Goal: Find specific page/section: Find specific page/section

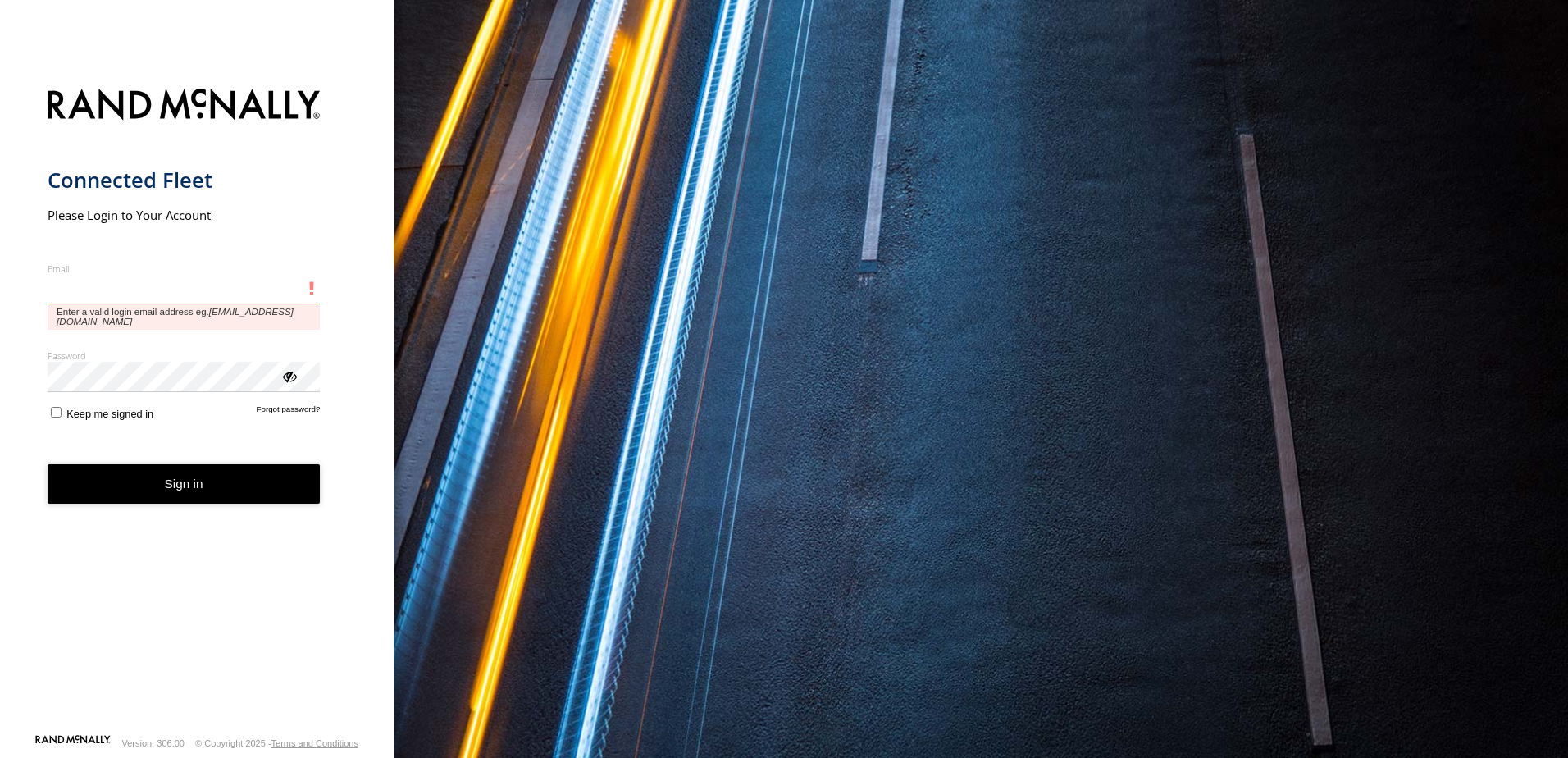
type input "**********"
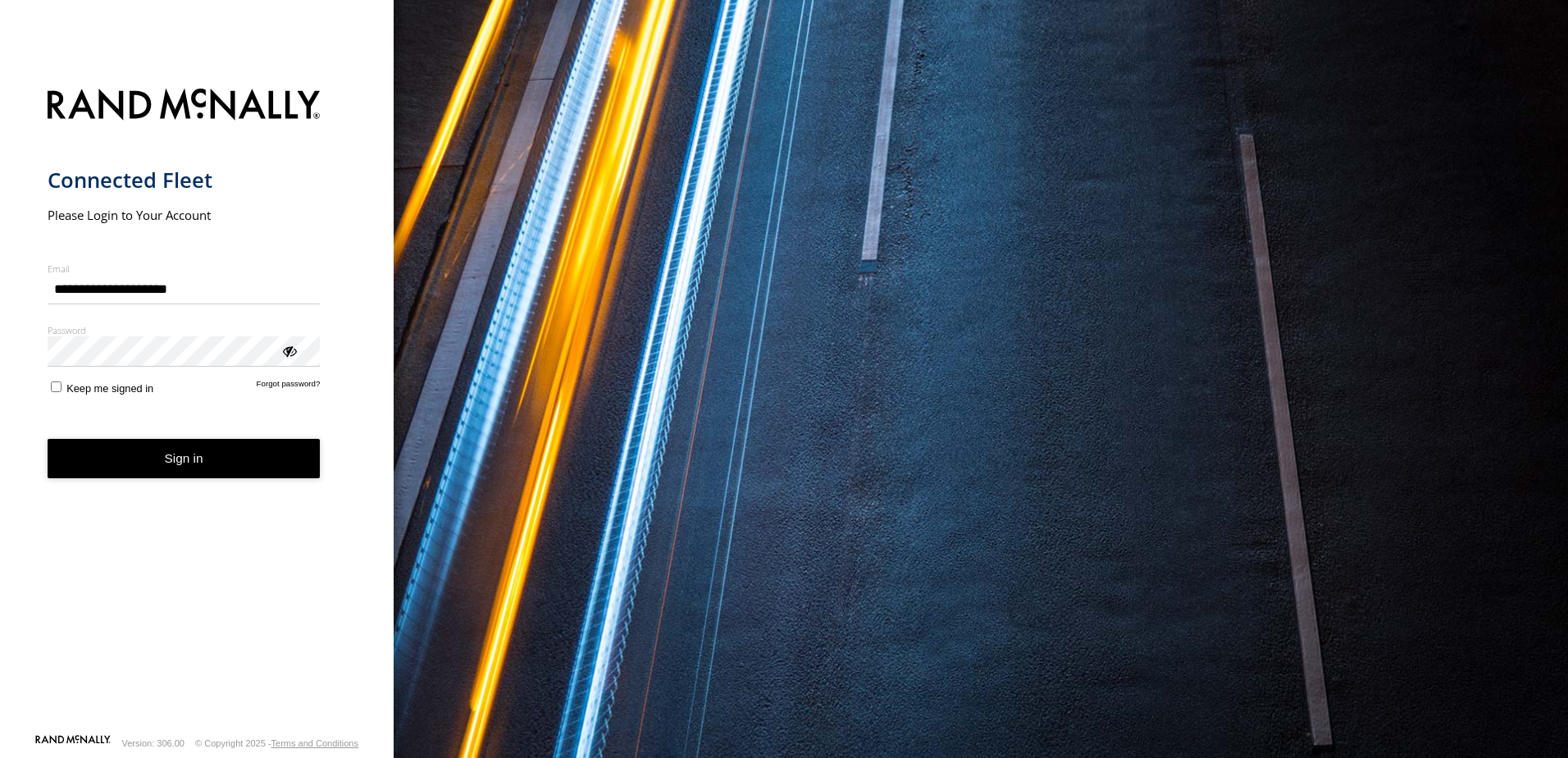
click at [230, 481] on form "**********" at bounding box center [197, 406] width 300 height 655
click at [235, 475] on button "Sign in" at bounding box center [183, 458] width 273 height 40
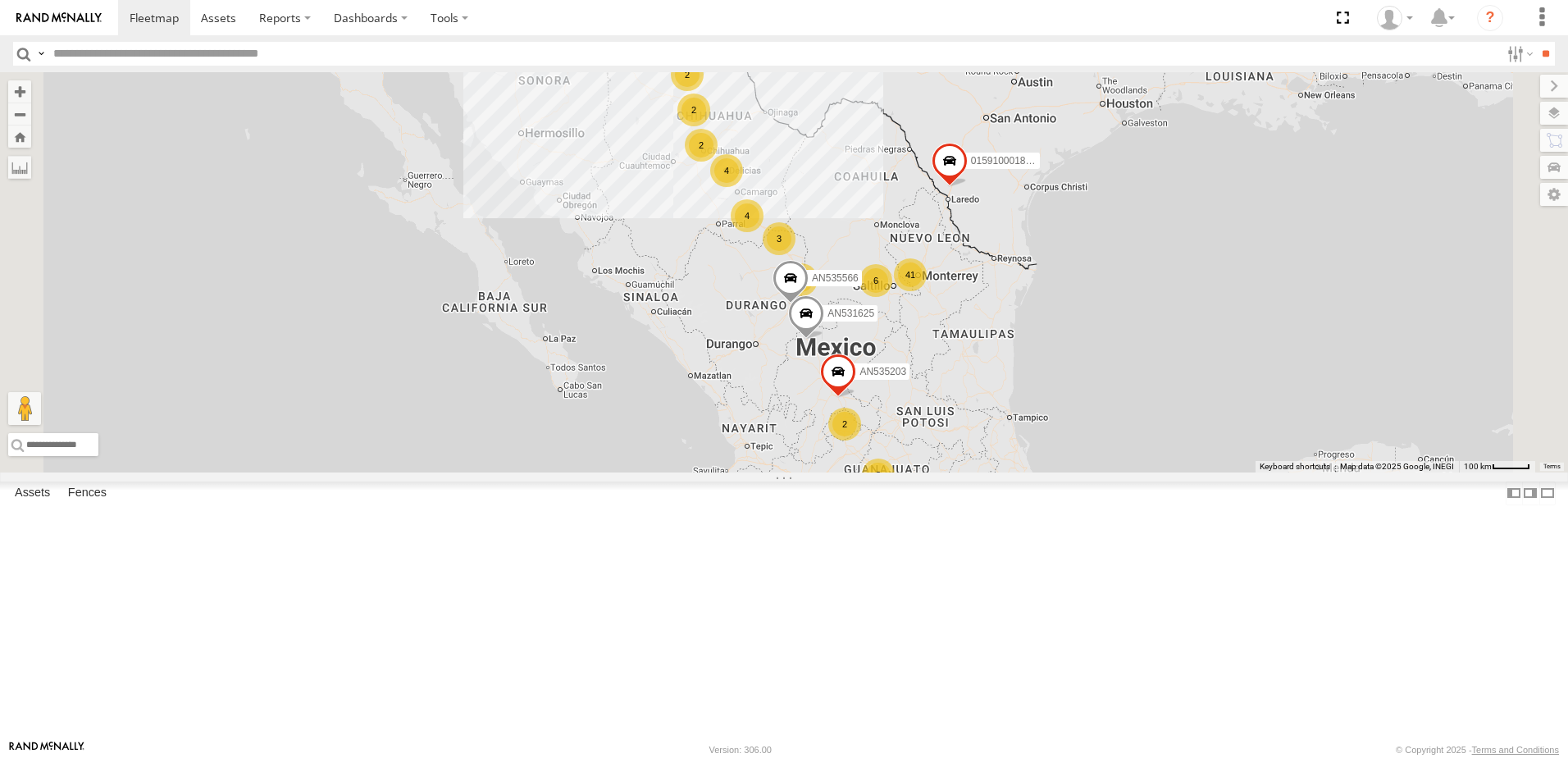
click at [44, 55] on label at bounding box center [40, 53] width 13 height 24
click at [0, 0] on span "Asset Label" at bounding box center [0, 0] width 0 height 0
click at [131, 56] on input "text" at bounding box center [773, 53] width 1454 height 24
click at [213, 52] on input "**********" at bounding box center [773, 53] width 1454 height 24
click at [237, 54] on input "**********" at bounding box center [773, 53] width 1454 height 24
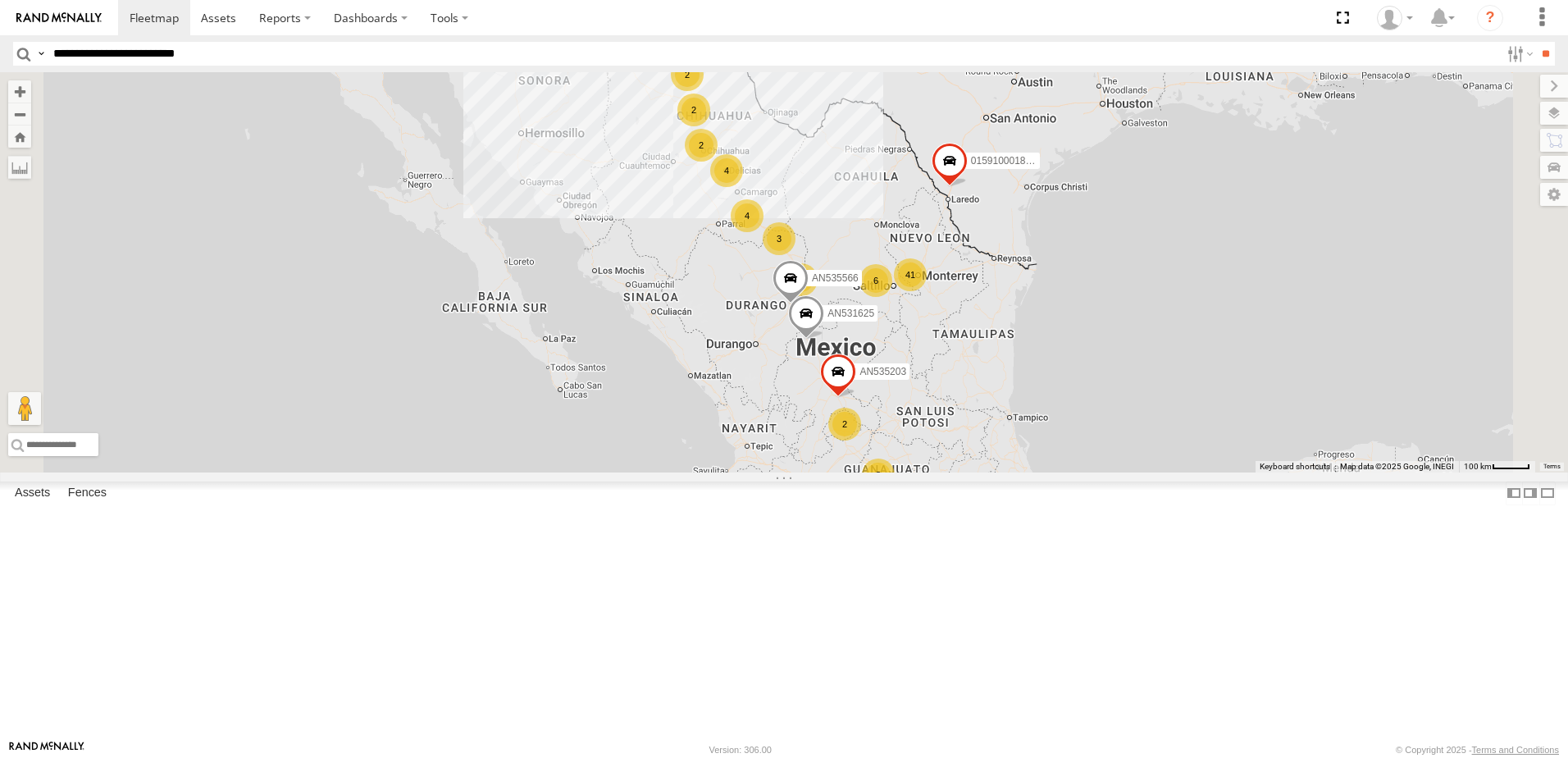
click at [1536, 41] on input "**" at bounding box center [1545, 53] width 19 height 24
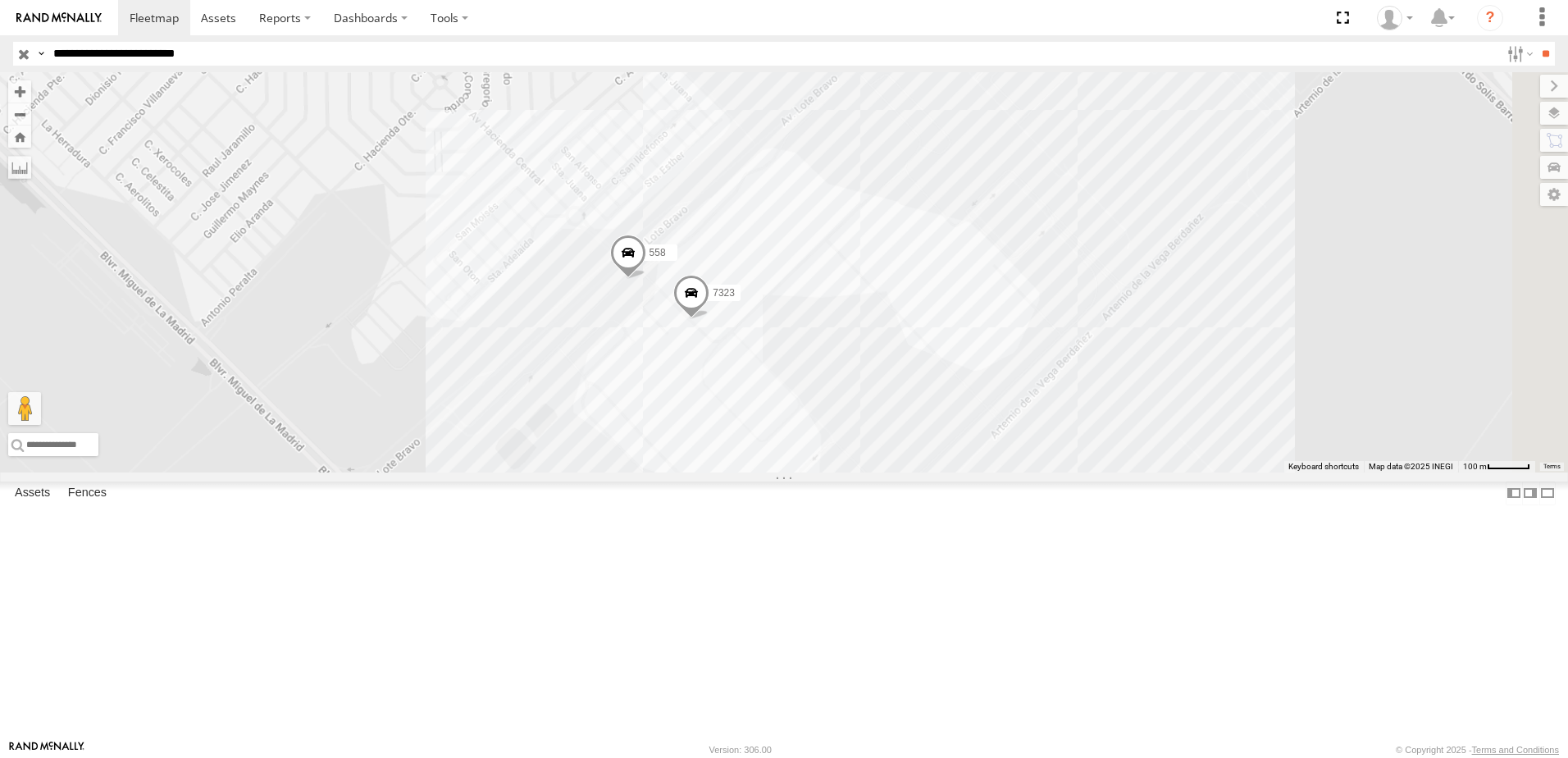
drag, startPoint x: 1151, startPoint y: 401, endPoint x: 1119, endPoint y: 468, distance: 74.2
click at [1122, 461] on div "8736 7323 558 338" at bounding box center [784, 272] width 1568 height 400
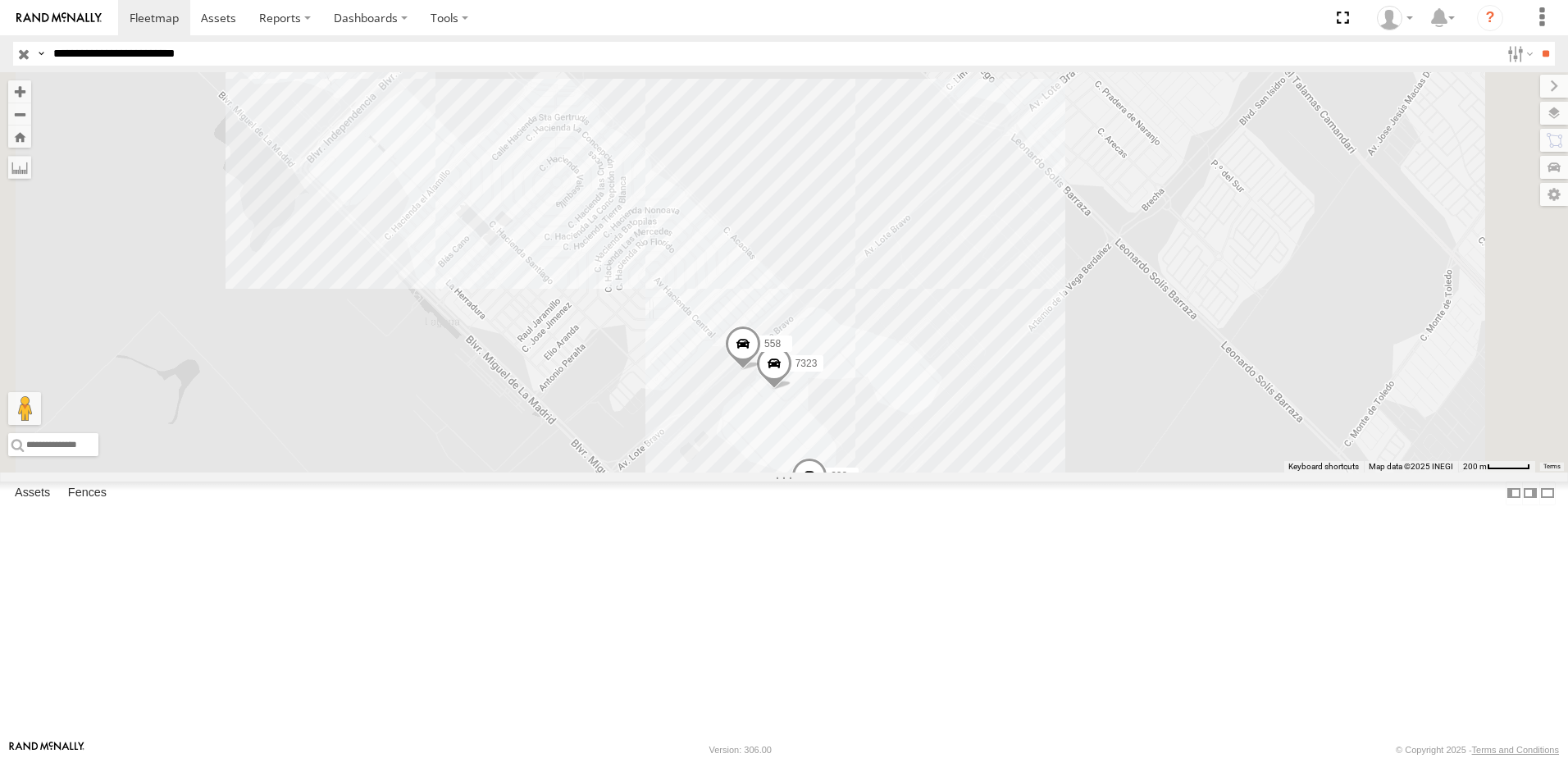
click at [1117, 472] on div "8736 7323 558 338" at bounding box center [784, 272] width 1568 height 400
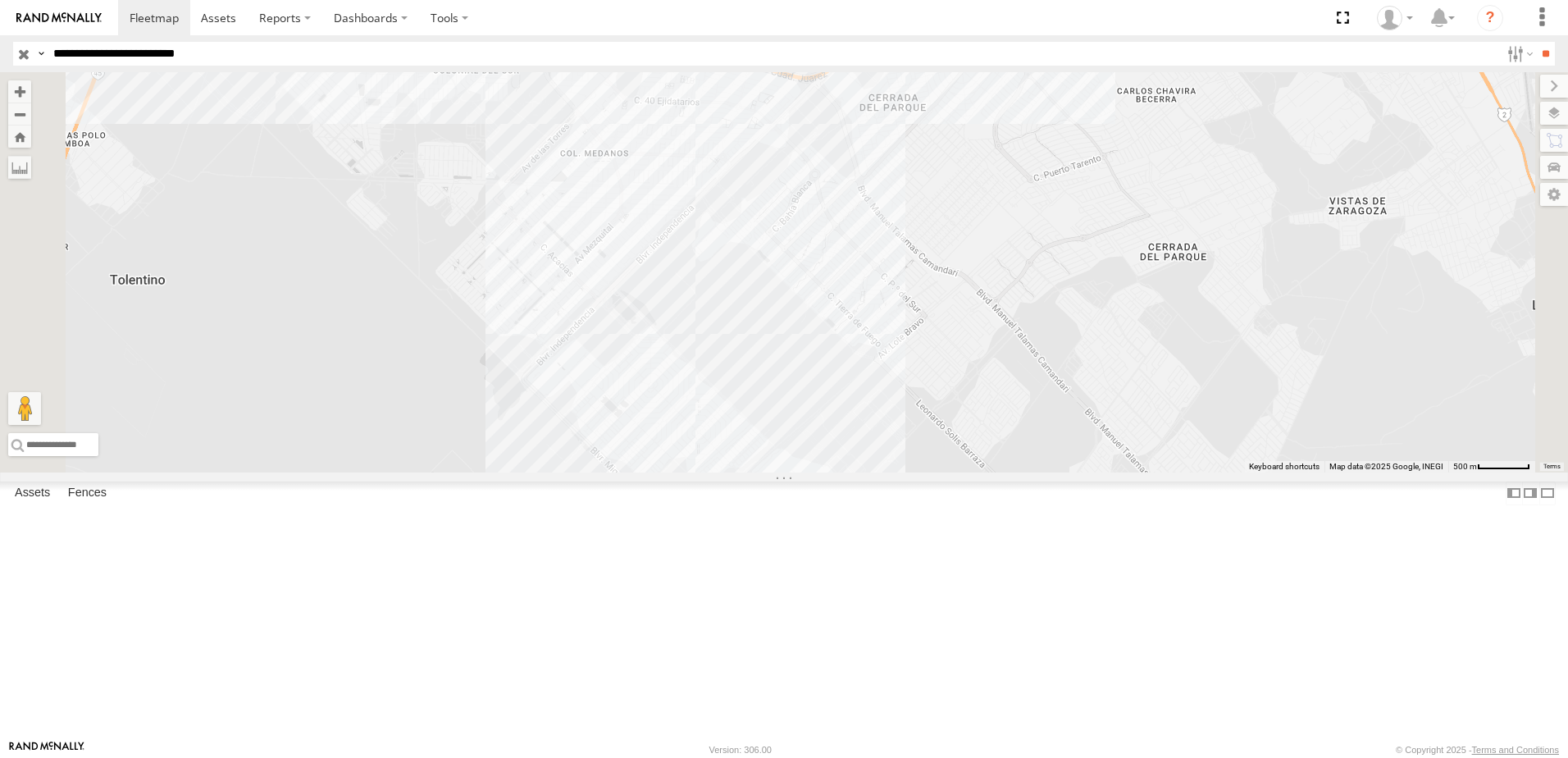
drag, startPoint x: 1070, startPoint y: 465, endPoint x: 1062, endPoint y: 515, distance: 50.6
click at [1064, 472] on div "8736 338 2" at bounding box center [784, 272] width 1568 height 400
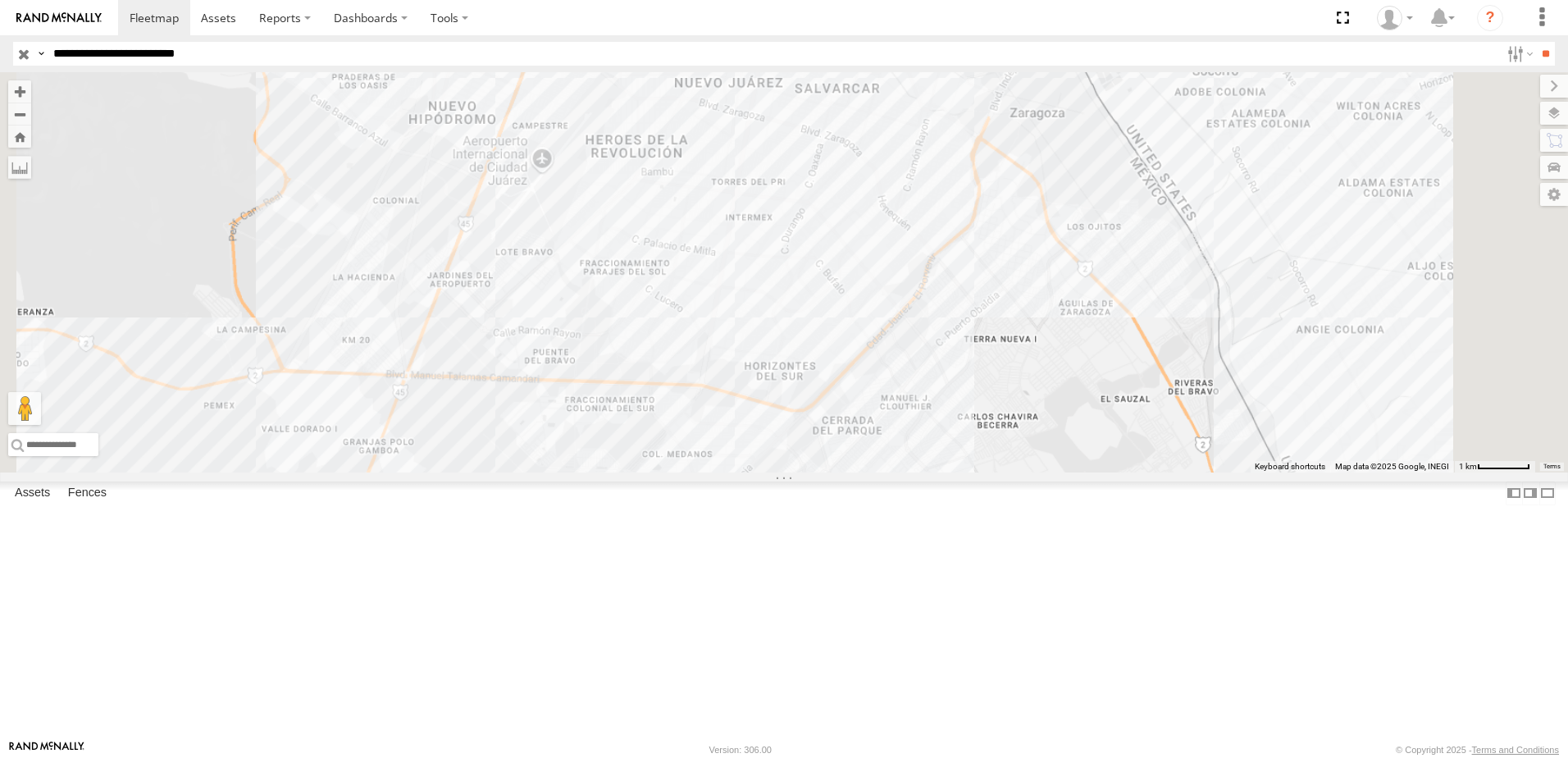
drag, startPoint x: 1118, startPoint y: 490, endPoint x: 1112, endPoint y: 569, distance: 79.2
click at [1113, 472] on div "8736 338" at bounding box center [784, 272] width 1568 height 400
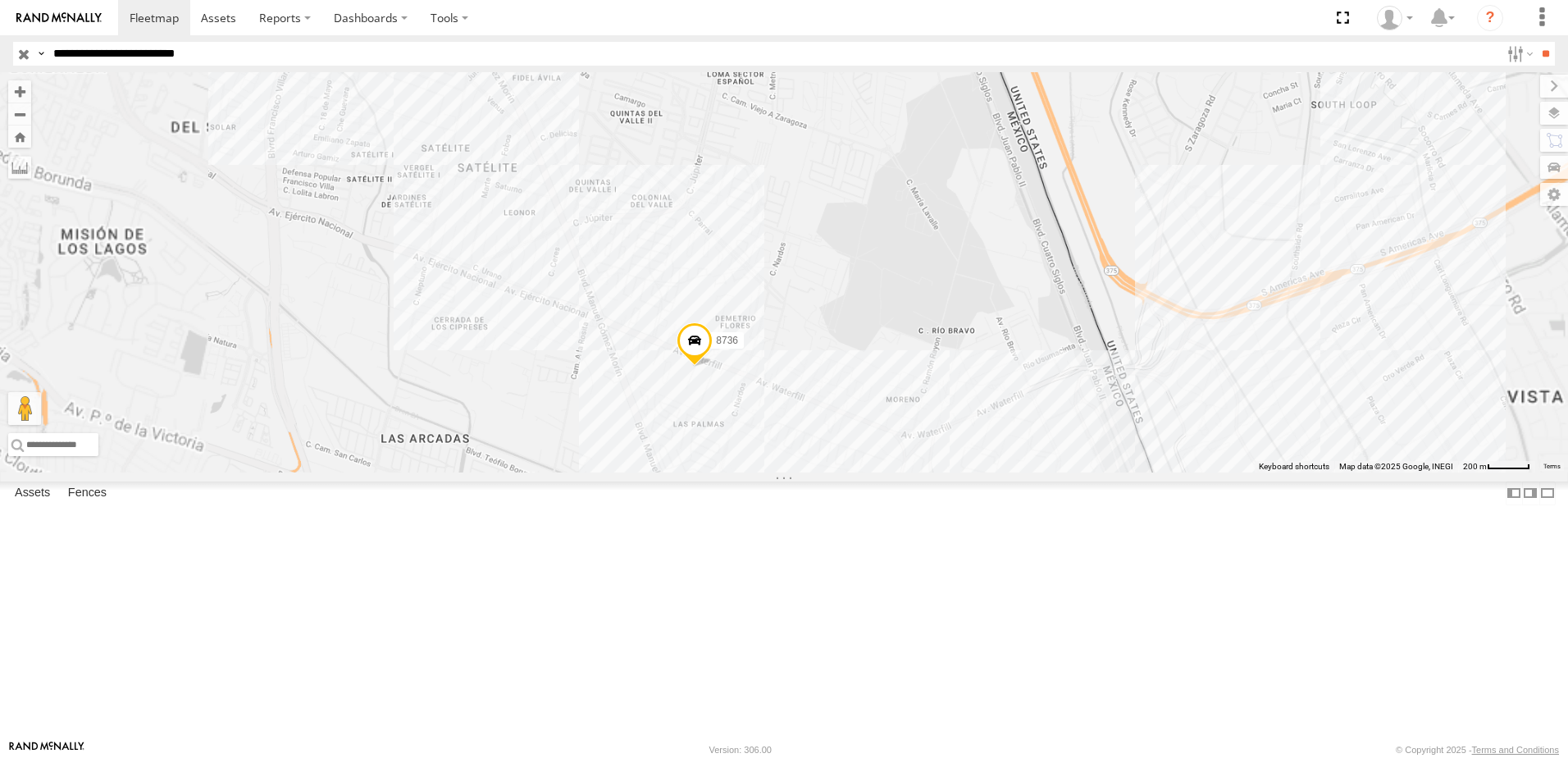
drag, startPoint x: 1258, startPoint y: 675, endPoint x: 1195, endPoint y: 483, distance: 202.1
click at [1200, 472] on div "8736 338" at bounding box center [784, 272] width 1568 height 400
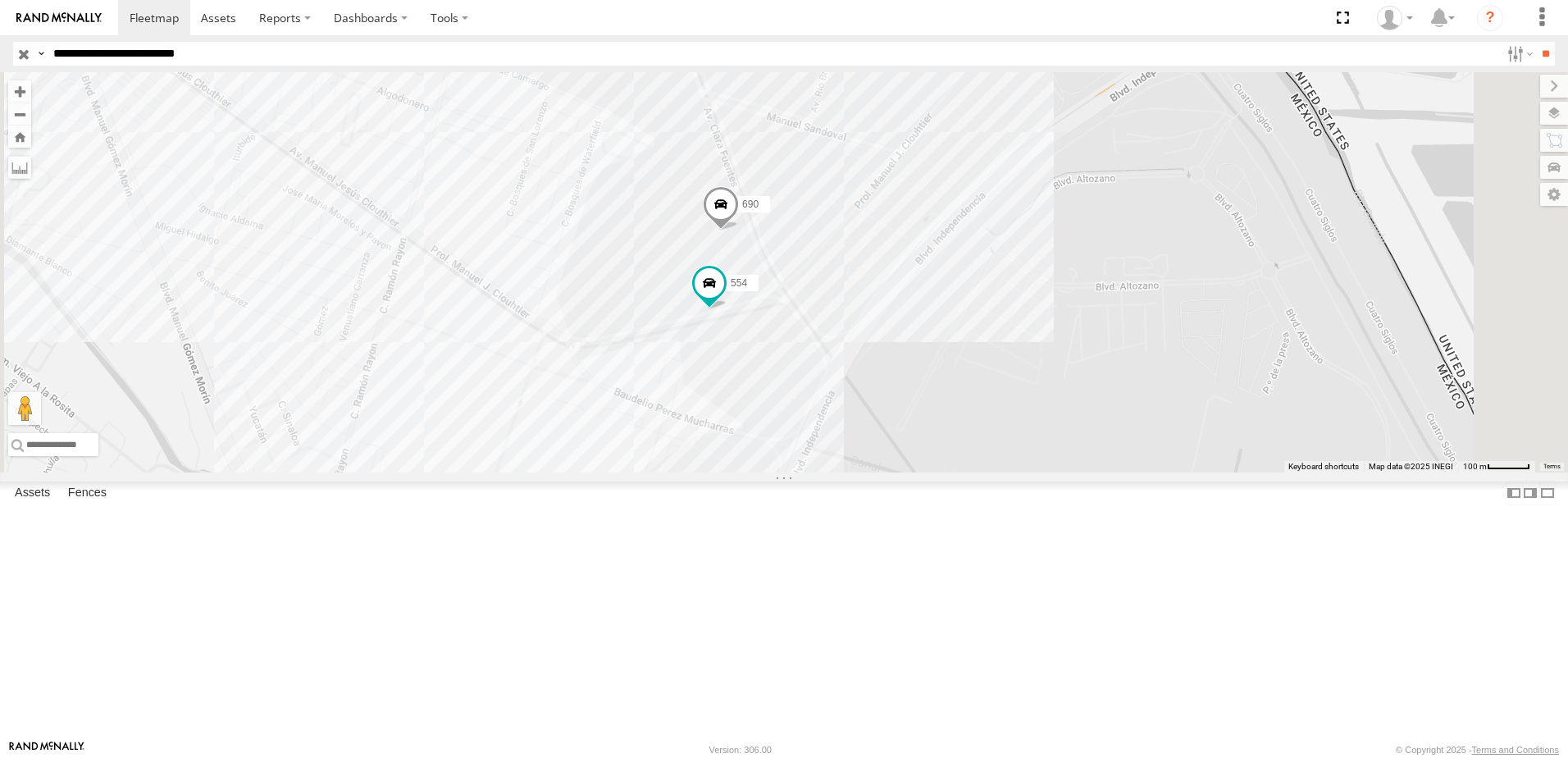
click at [963, 472] on div "8736 338 690 554" at bounding box center [784, 272] width 1568 height 400
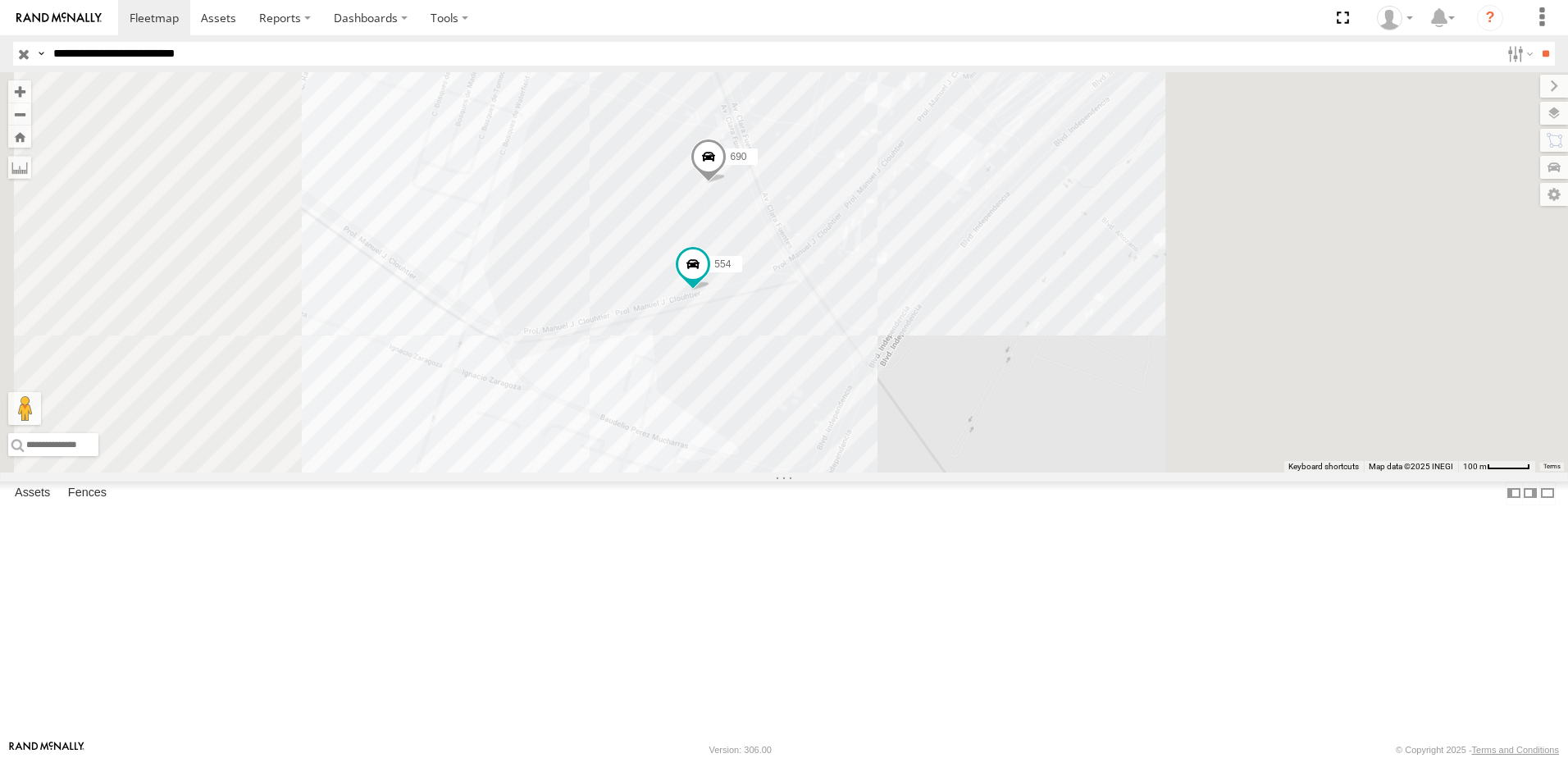
drag, startPoint x: 1014, startPoint y: 667, endPoint x: 1014, endPoint y: 560, distance: 107.0
click at [1014, 472] on div "8736 338 690 554" at bounding box center [784, 272] width 1568 height 400
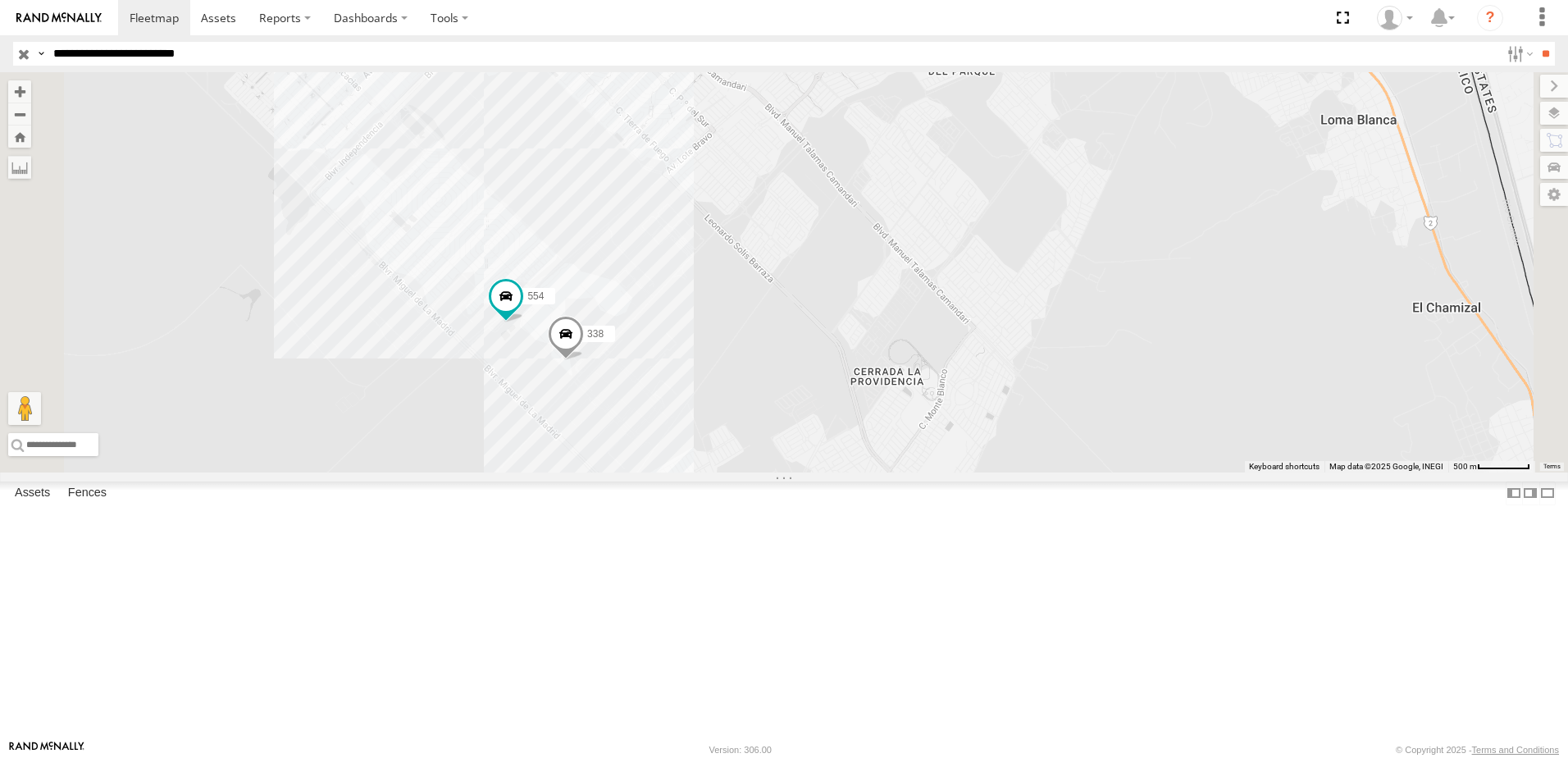
click at [882, 472] on div "7323 8736 338 554" at bounding box center [784, 272] width 1568 height 400
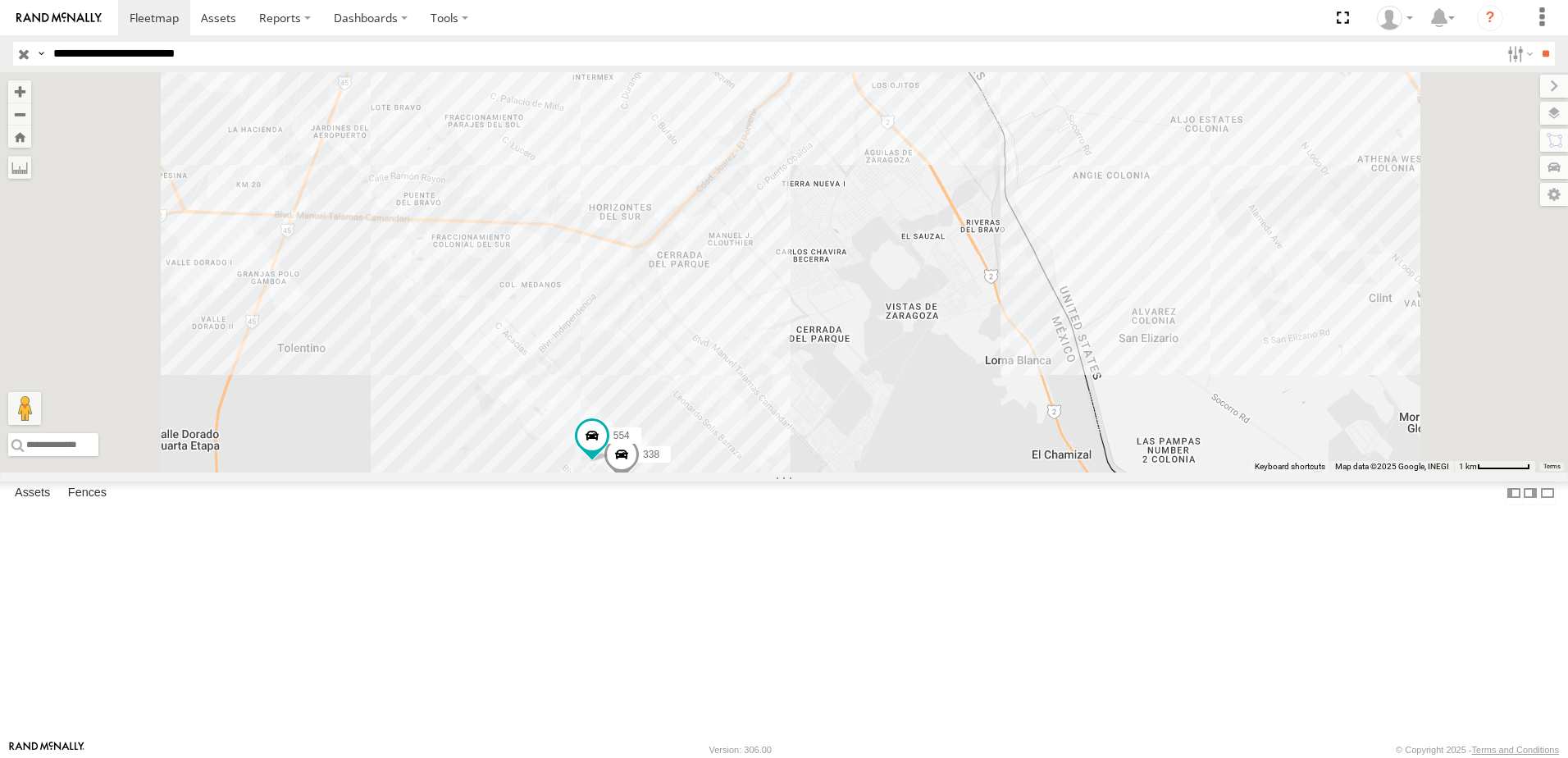
drag, startPoint x: 1003, startPoint y: 445, endPoint x: 981, endPoint y: 573, distance: 129.9
click at [989, 472] on div "8736 338 554 690 2" at bounding box center [784, 272] width 1568 height 400
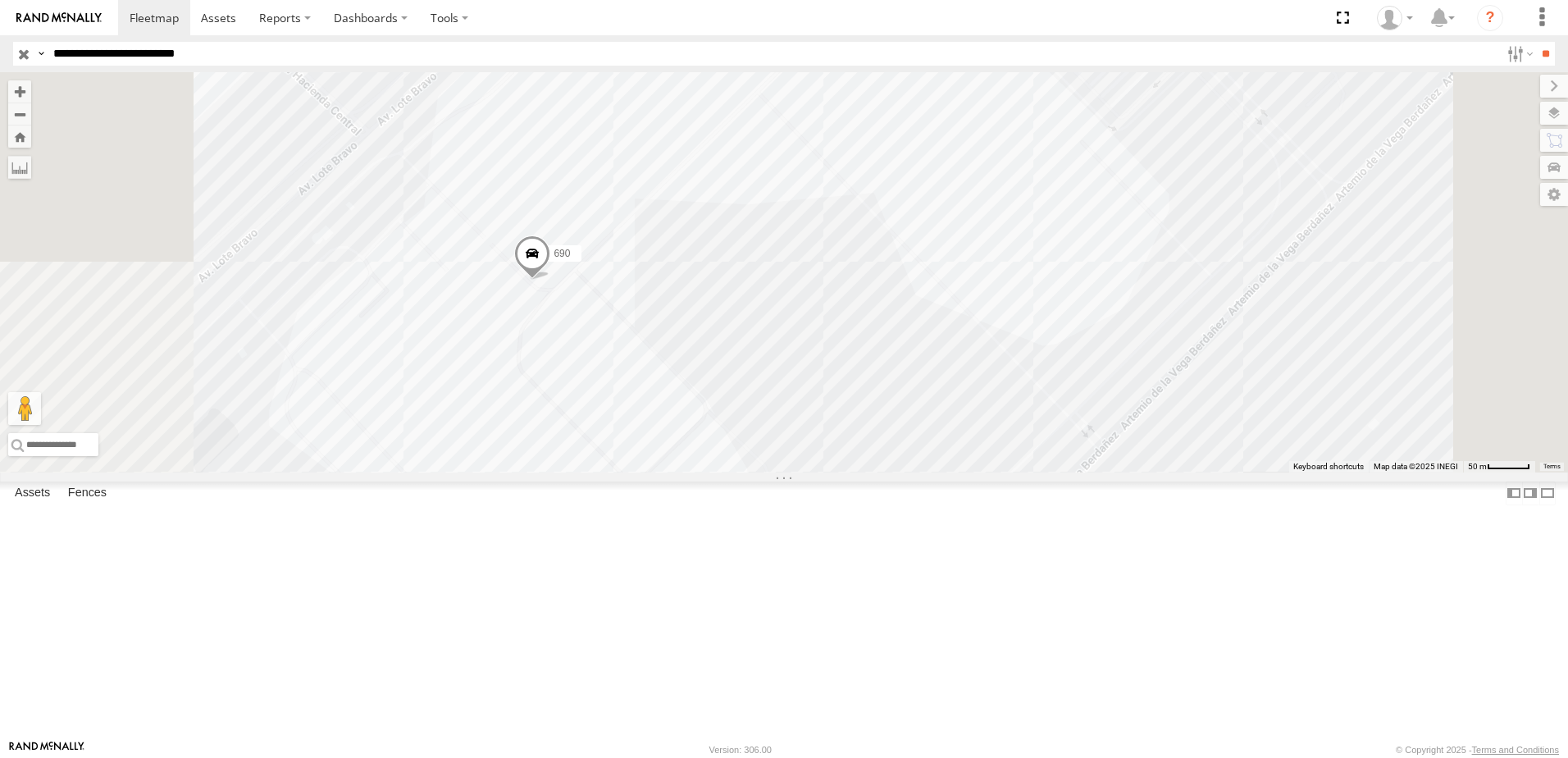
drag, startPoint x: 939, startPoint y: 350, endPoint x: 909, endPoint y: 387, distance: 47.6
click at [918, 378] on div "690 7323 8736 558 338 554" at bounding box center [784, 272] width 1568 height 400
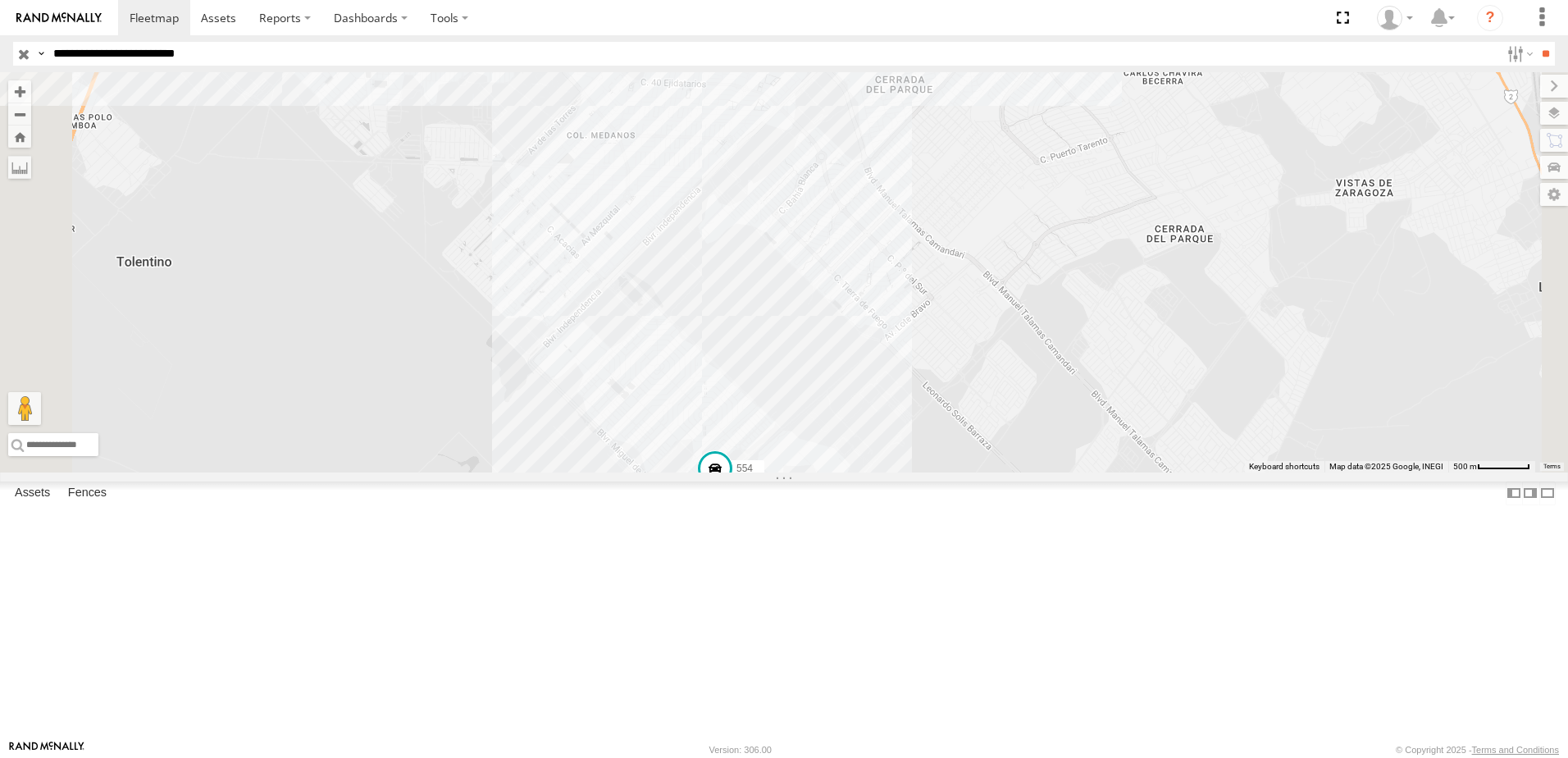
drag, startPoint x: 842, startPoint y: 393, endPoint x: 784, endPoint y: 416, distance: 62.4
click at [838, 410] on div "8736 2 554" at bounding box center [784, 272] width 1568 height 400
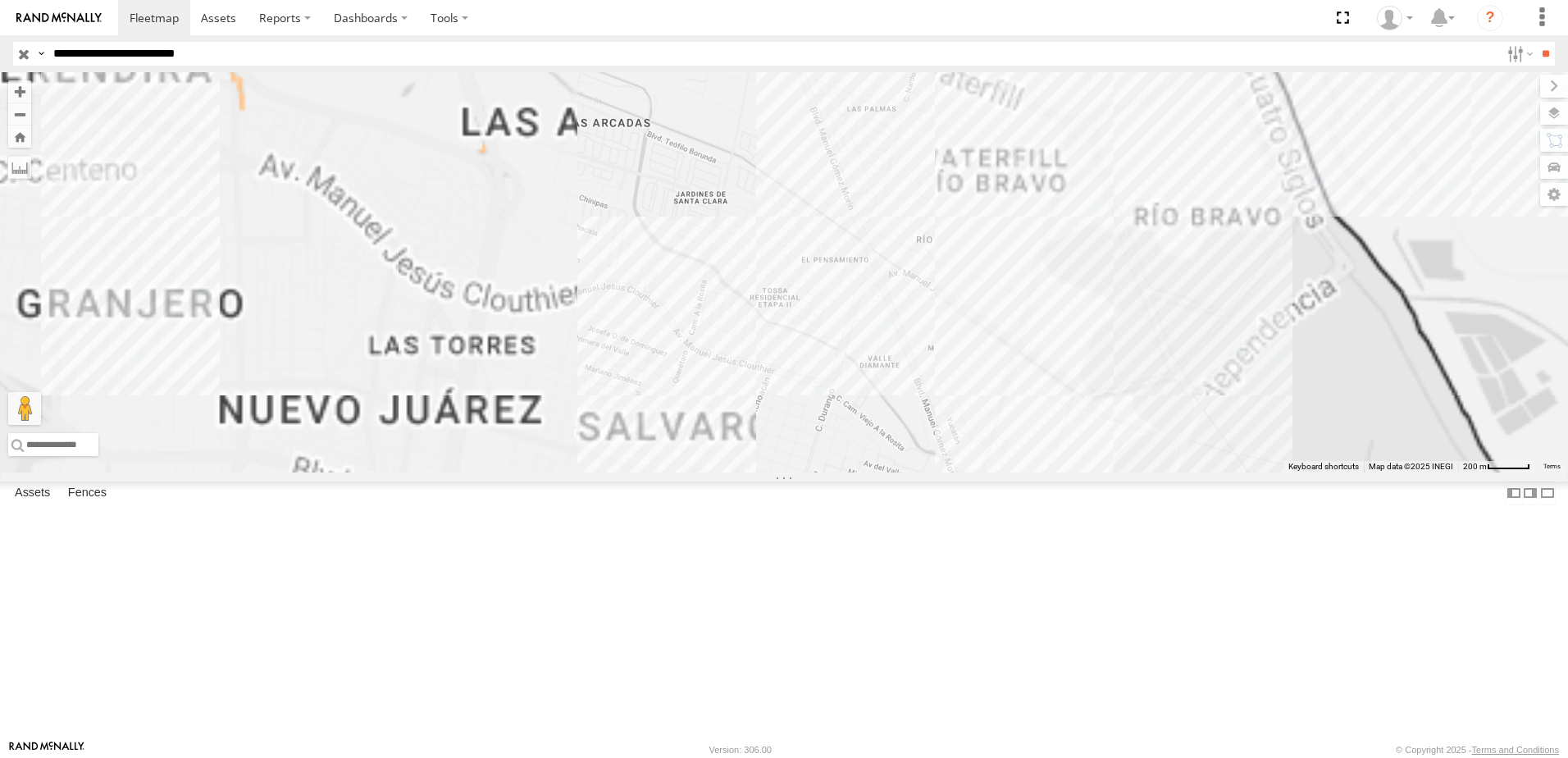
drag, startPoint x: 989, startPoint y: 174, endPoint x: 980, endPoint y: 259, distance: 85.5
click at [983, 242] on div "690 7323 8736 558 338 554" at bounding box center [784, 272] width 1568 height 400
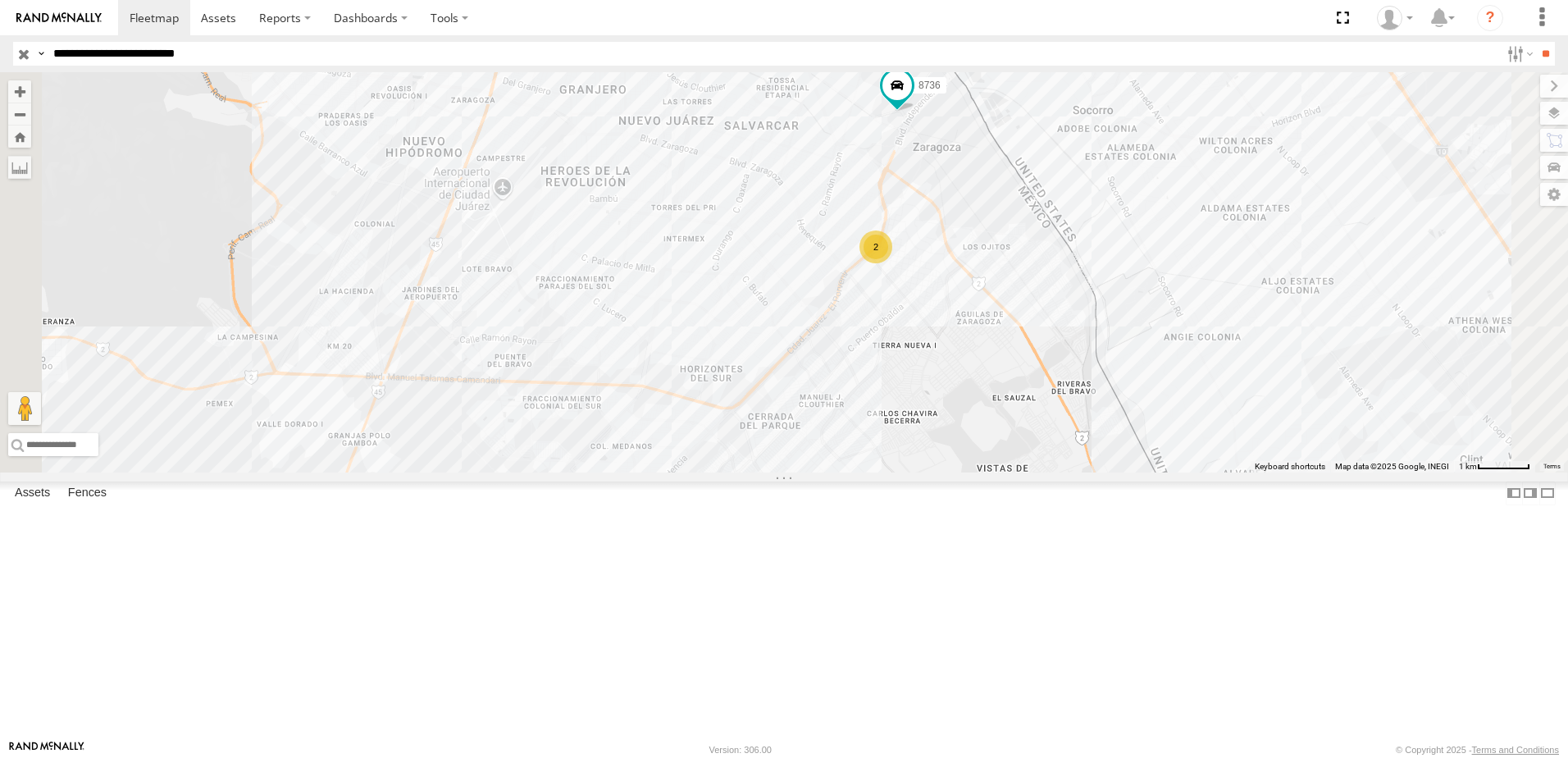
drag, startPoint x: 1006, startPoint y: 399, endPoint x: 989, endPoint y: 467, distance: 70.1
click at [990, 465] on div "690 7323 8736 338 2" at bounding box center [784, 272] width 1568 height 400
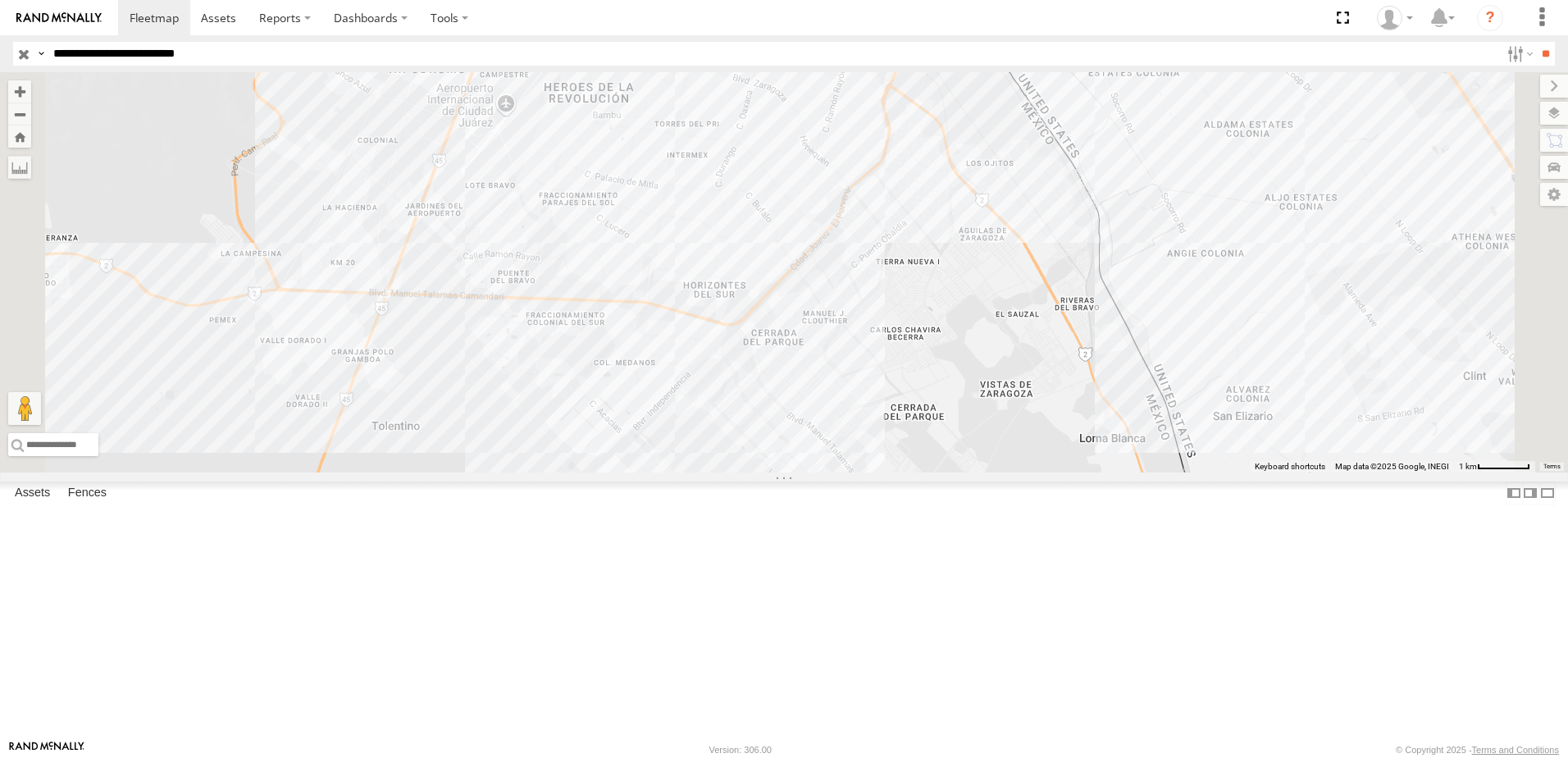
drag, startPoint x: 1048, startPoint y: 279, endPoint x: 1050, endPoint y: 322, distance: 43.0
click at [1044, 330] on div "2 3 8736" at bounding box center [784, 272] width 1568 height 400
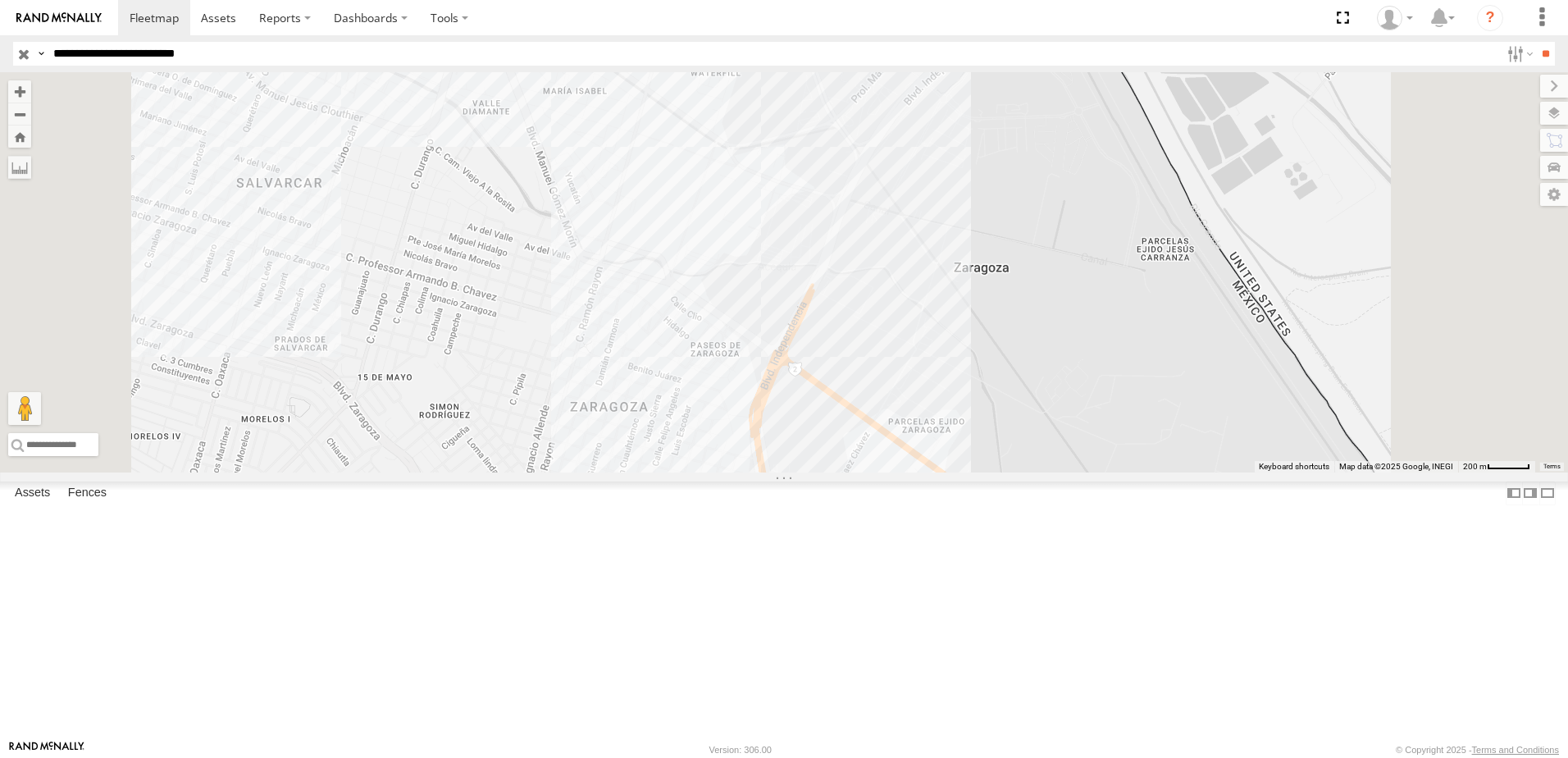
drag, startPoint x: 1223, startPoint y: 215, endPoint x: 1221, endPoint y: 265, distance: 50.0
click at [1223, 243] on div "8736 690" at bounding box center [784, 272] width 1568 height 400
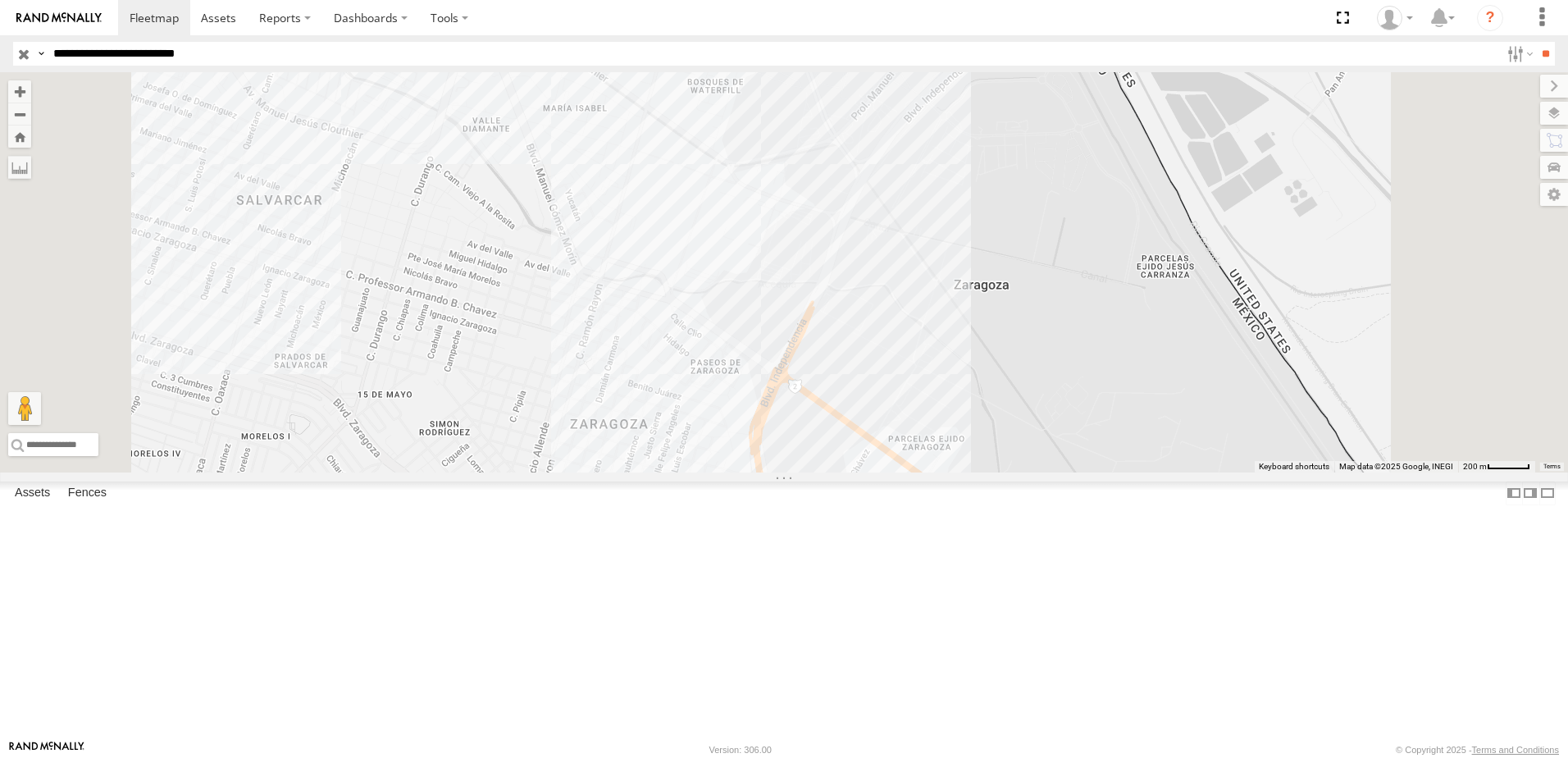
drag, startPoint x: 1038, startPoint y: 353, endPoint x: 1038, endPoint y: 266, distance: 87.0
click at [1038, 293] on div "8736 690" at bounding box center [784, 272] width 1568 height 400
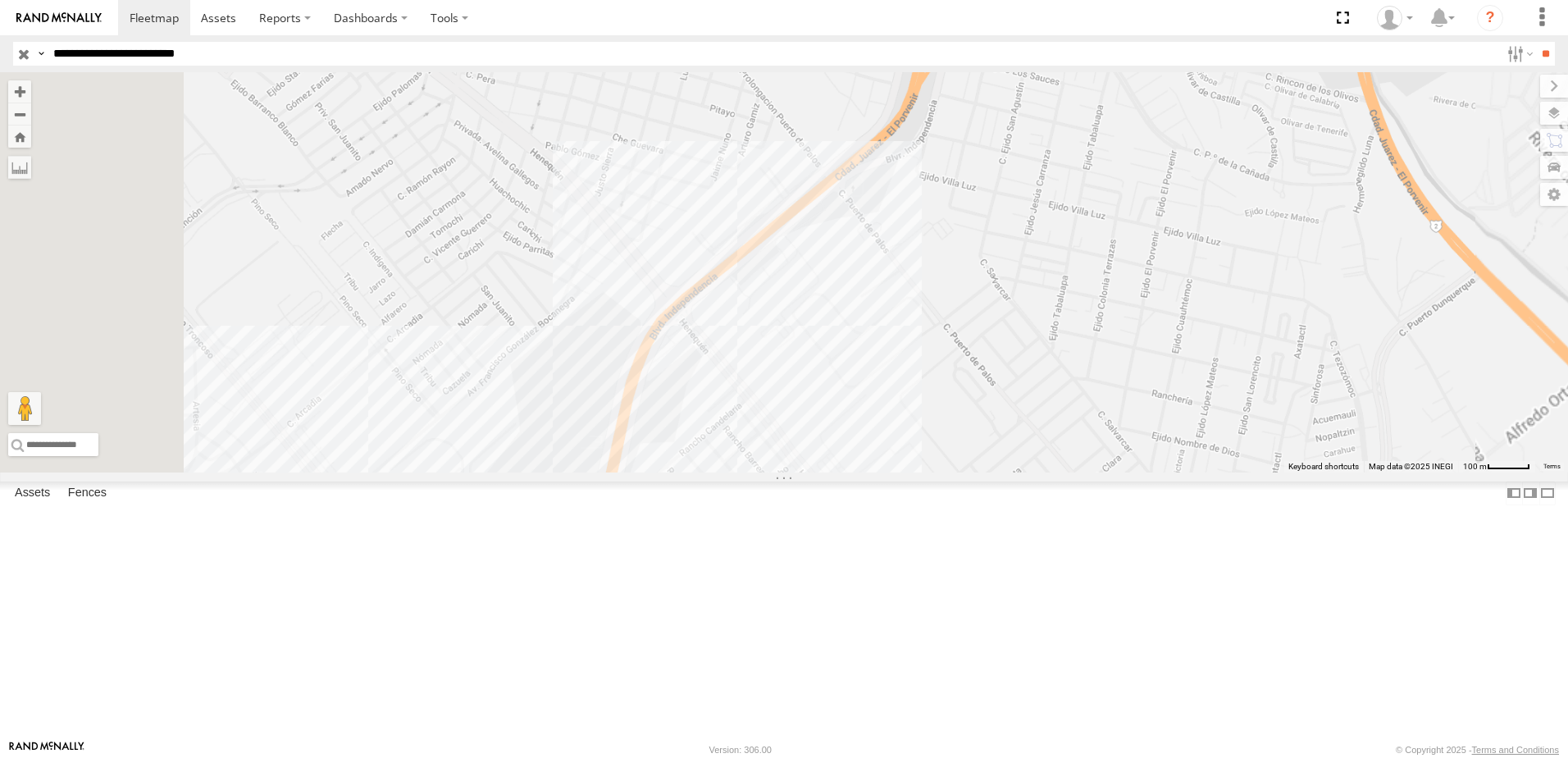
drag, startPoint x: 849, startPoint y: 488, endPoint x: 876, endPoint y: 391, distance: 100.7
click at [863, 427] on div "8736 690" at bounding box center [784, 272] width 1568 height 400
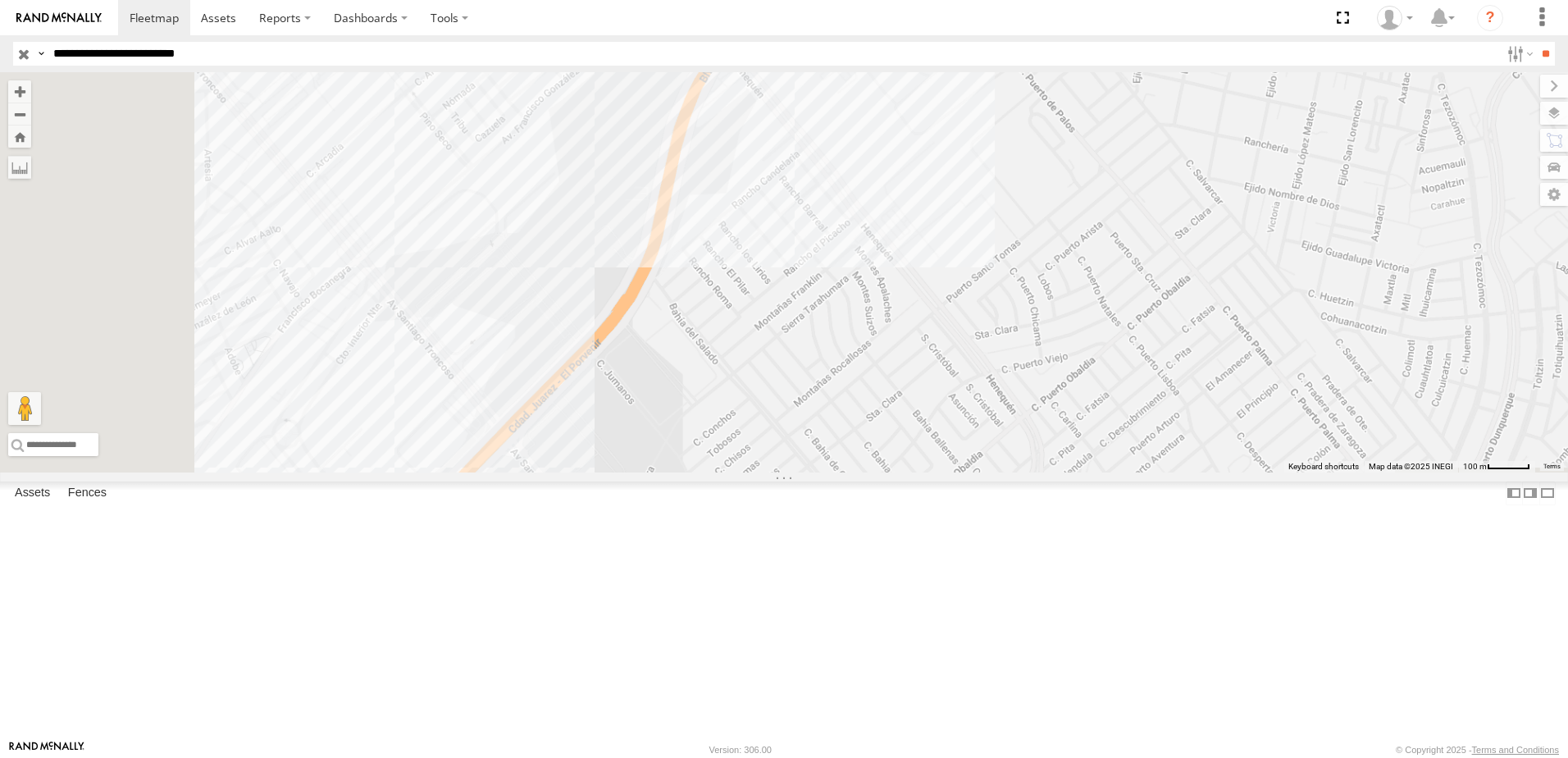
click at [835, 274] on div "8736 690" at bounding box center [784, 272] width 1568 height 400
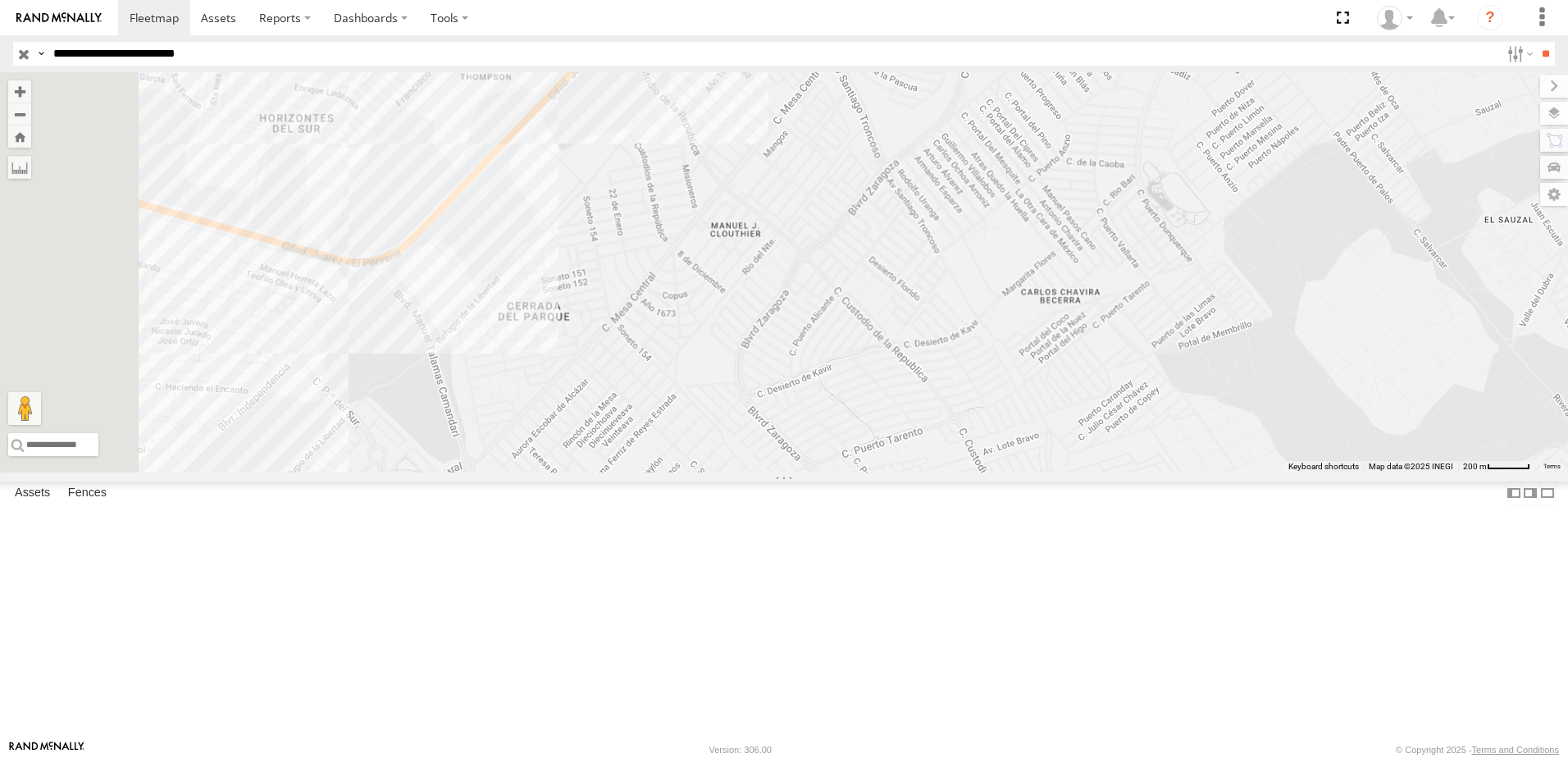
drag, startPoint x: 809, startPoint y: 421, endPoint x: 886, endPoint y: 307, distance: 137.6
click at [875, 314] on div "8736 690" at bounding box center [784, 272] width 1568 height 400
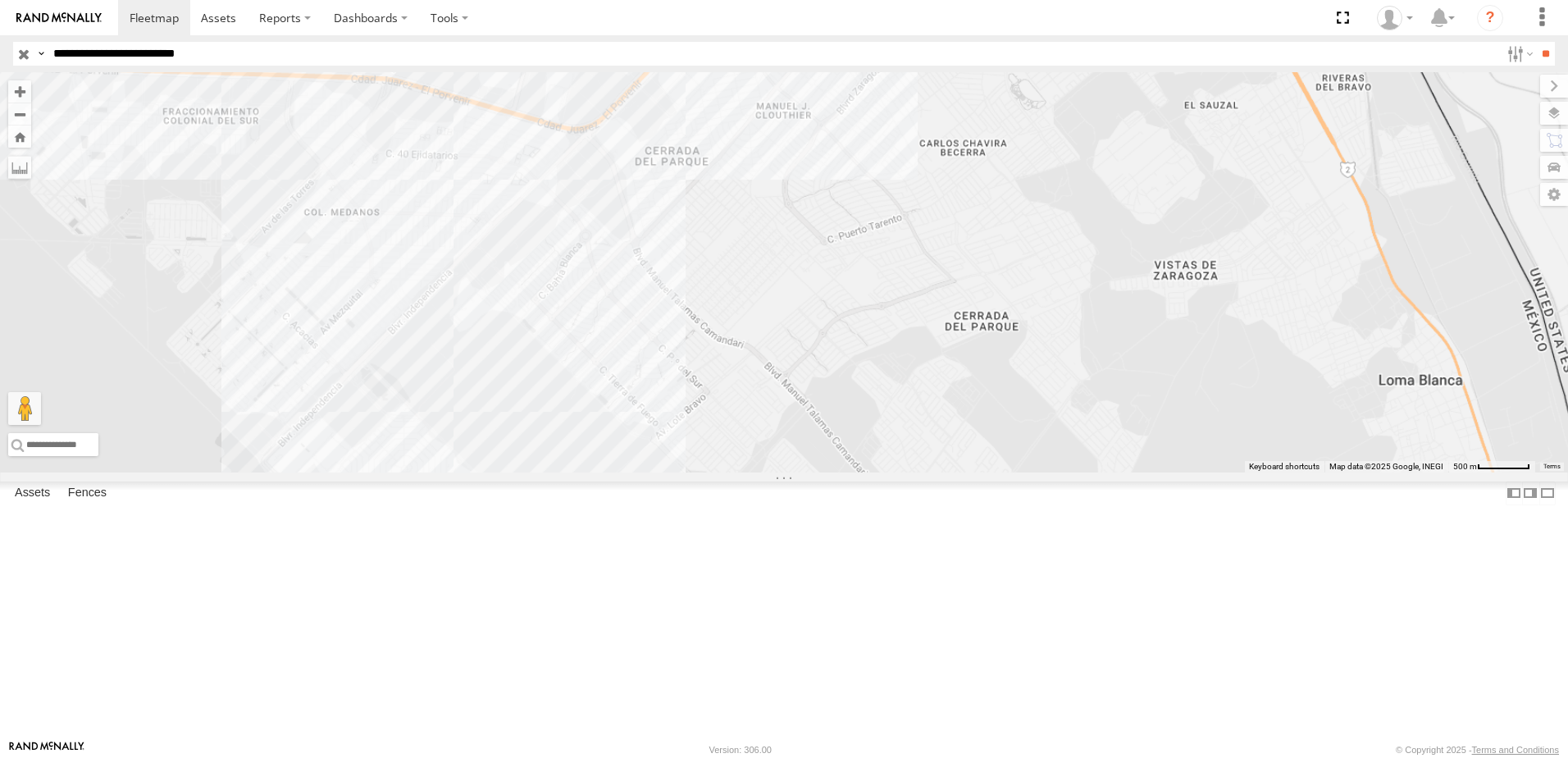
click at [870, 272] on div "8736 690" at bounding box center [784, 272] width 1568 height 400
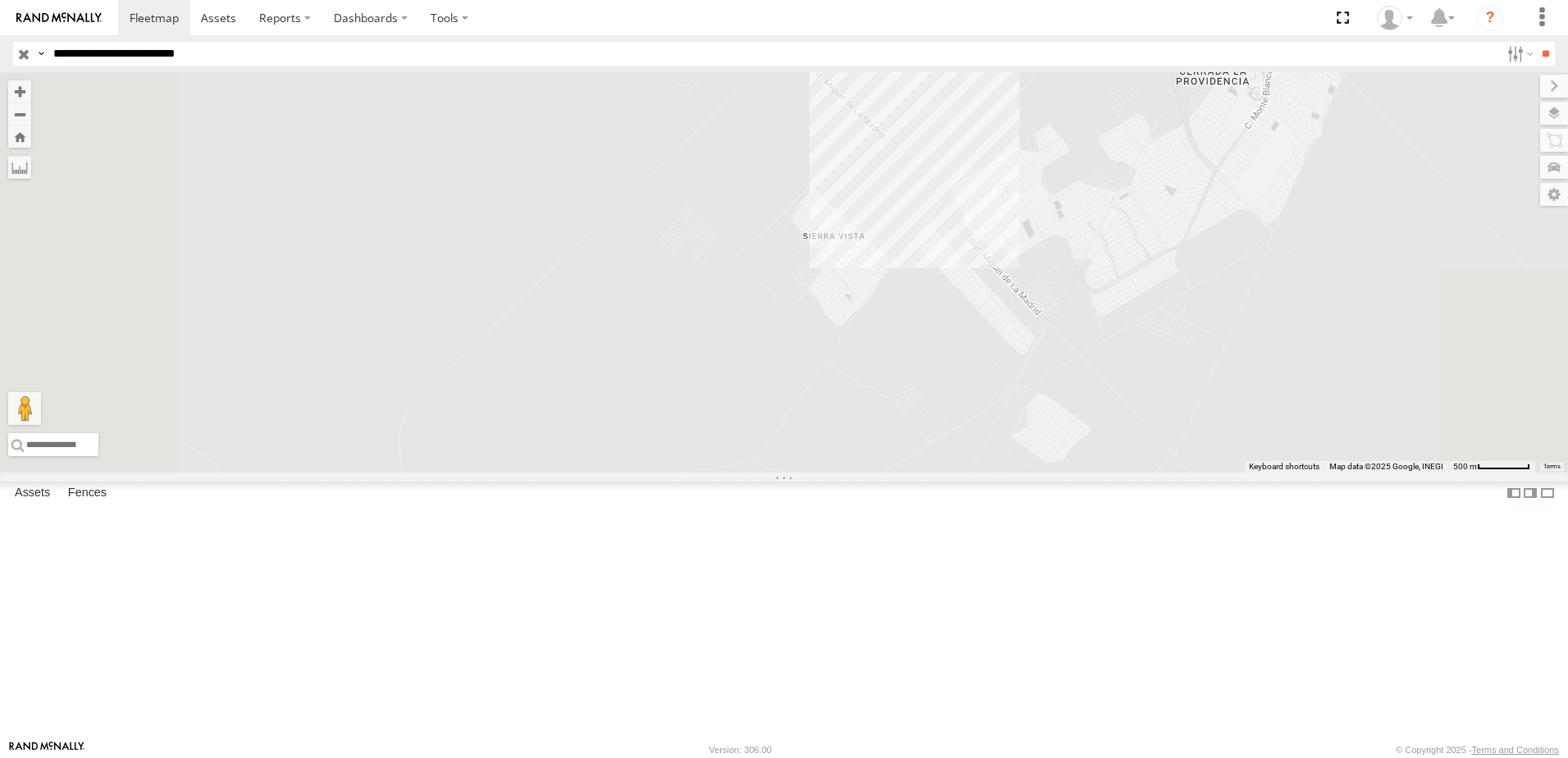
drag, startPoint x: 1024, startPoint y: 304, endPoint x: 1011, endPoint y: 360, distance: 57.5
click at [1005, 368] on div "8736 690 2 338" at bounding box center [784, 272] width 1568 height 400
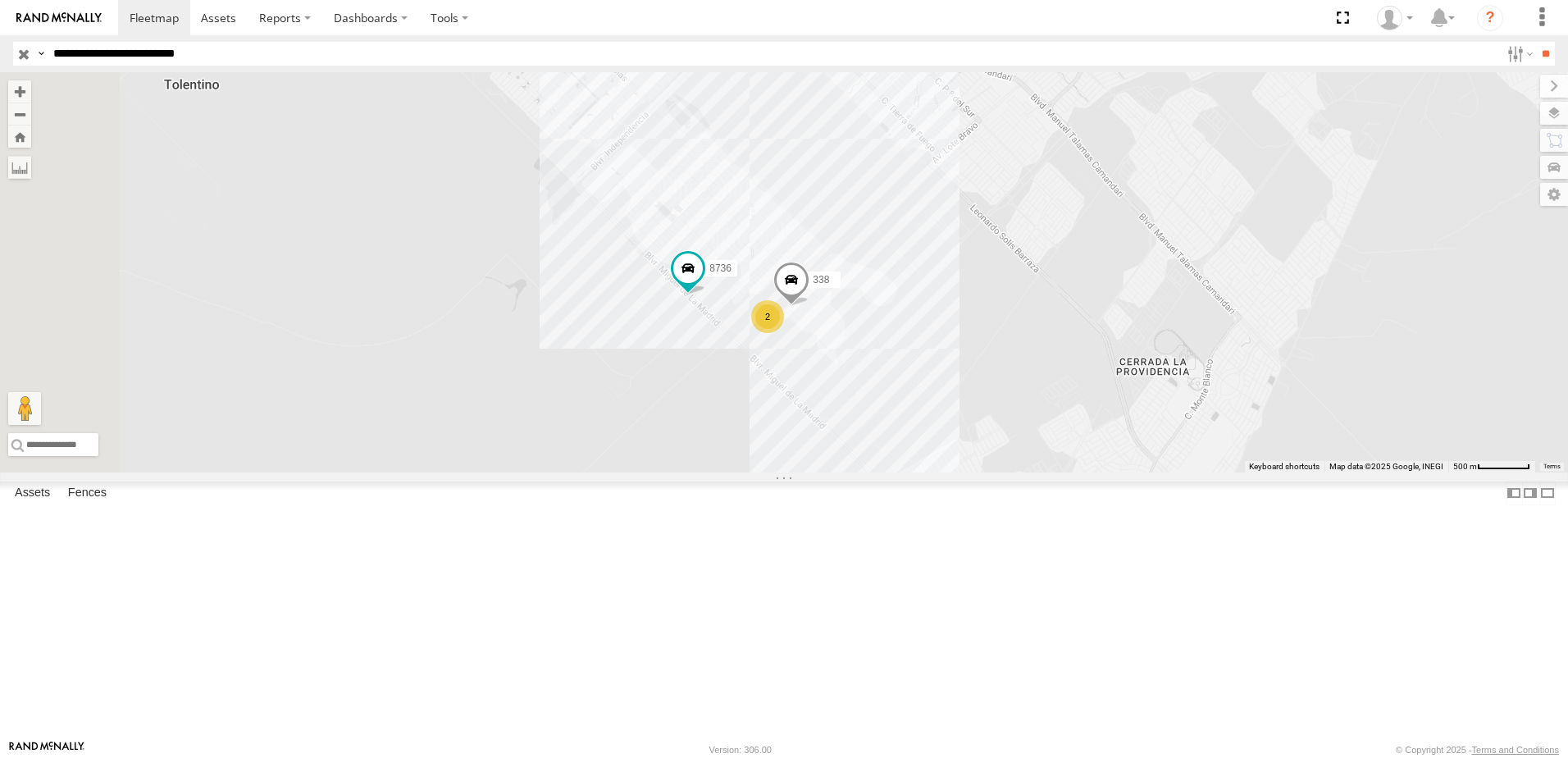
drag, startPoint x: 1133, startPoint y: 404, endPoint x: 1093, endPoint y: 462, distance: 70.5
click at [1102, 462] on div "8736 690 2 338" at bounding box center [784, 272] width 1568 height 400
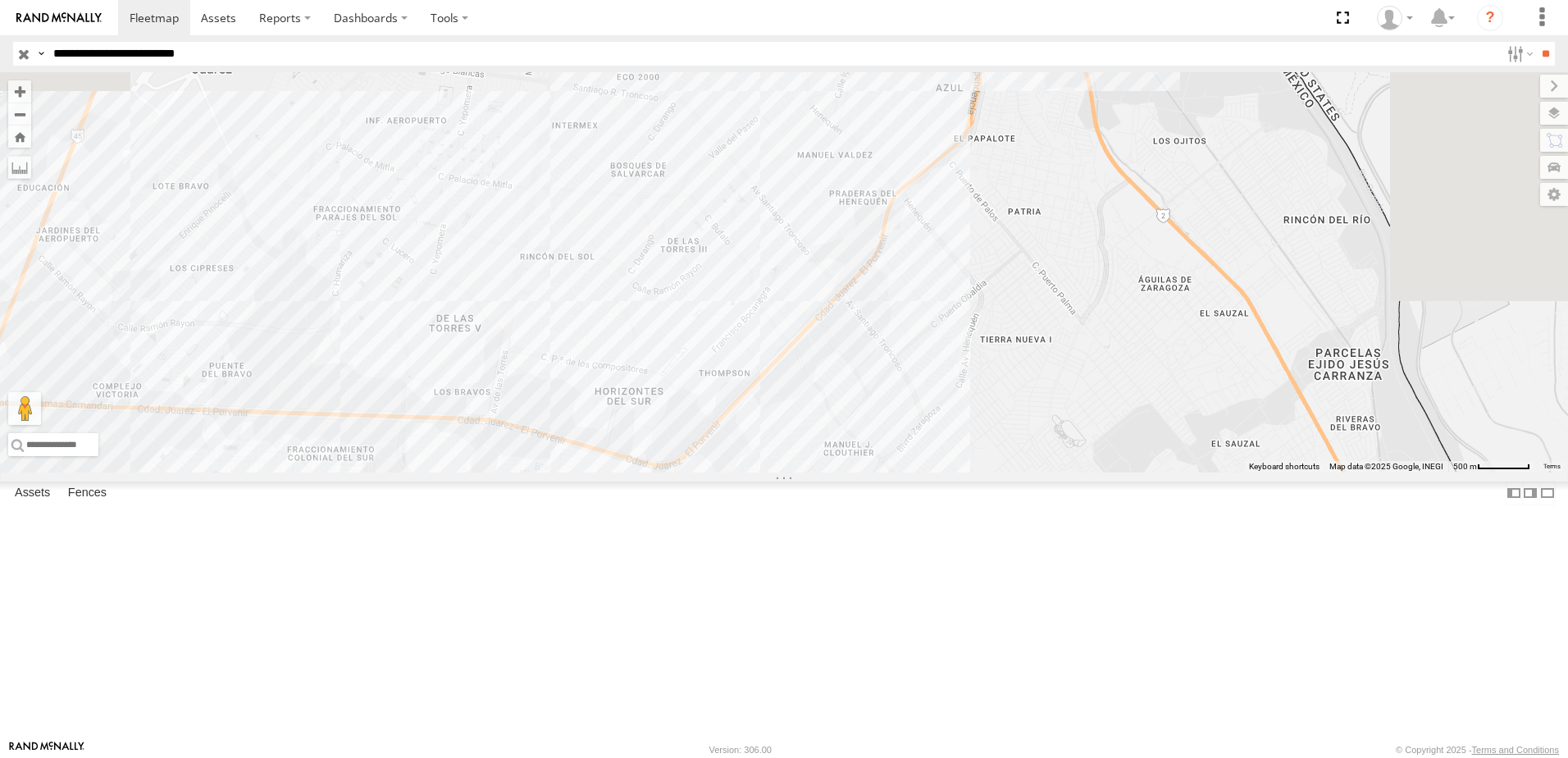
click at [969, 444] on div "8736 690 2 338" at bounding box center [784, 272] width 1568 height 400
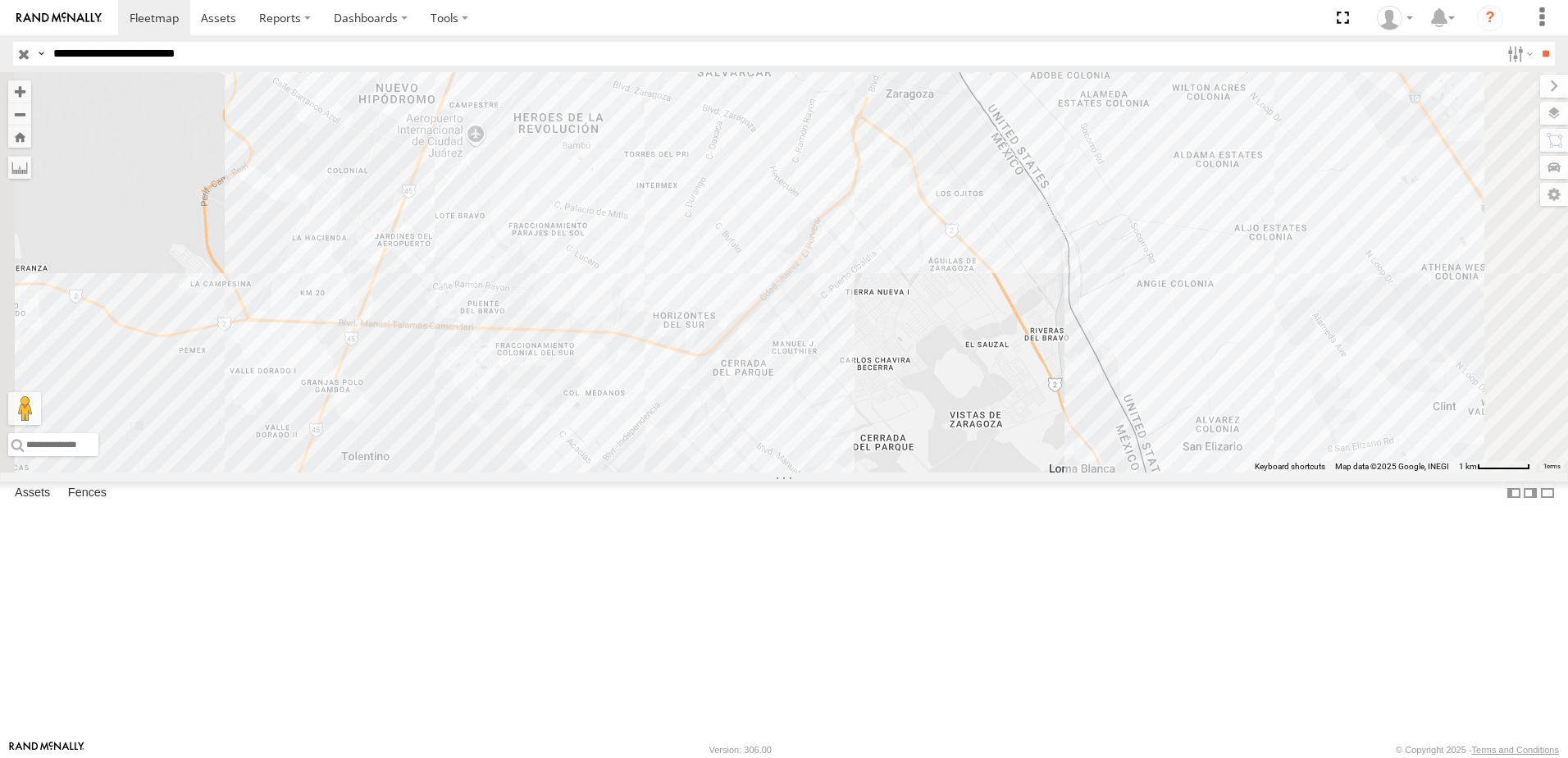
click at [291, 53] on input "**********" at bounding box center [773, 53] width 1454 height 24
click at [1536, 41] on input "**" at bounding box center [1545, 53] width 19 height 24
click at [0, 0] on div "ELECTROLUX" at bounding box center [0, 0] width 0 height 0
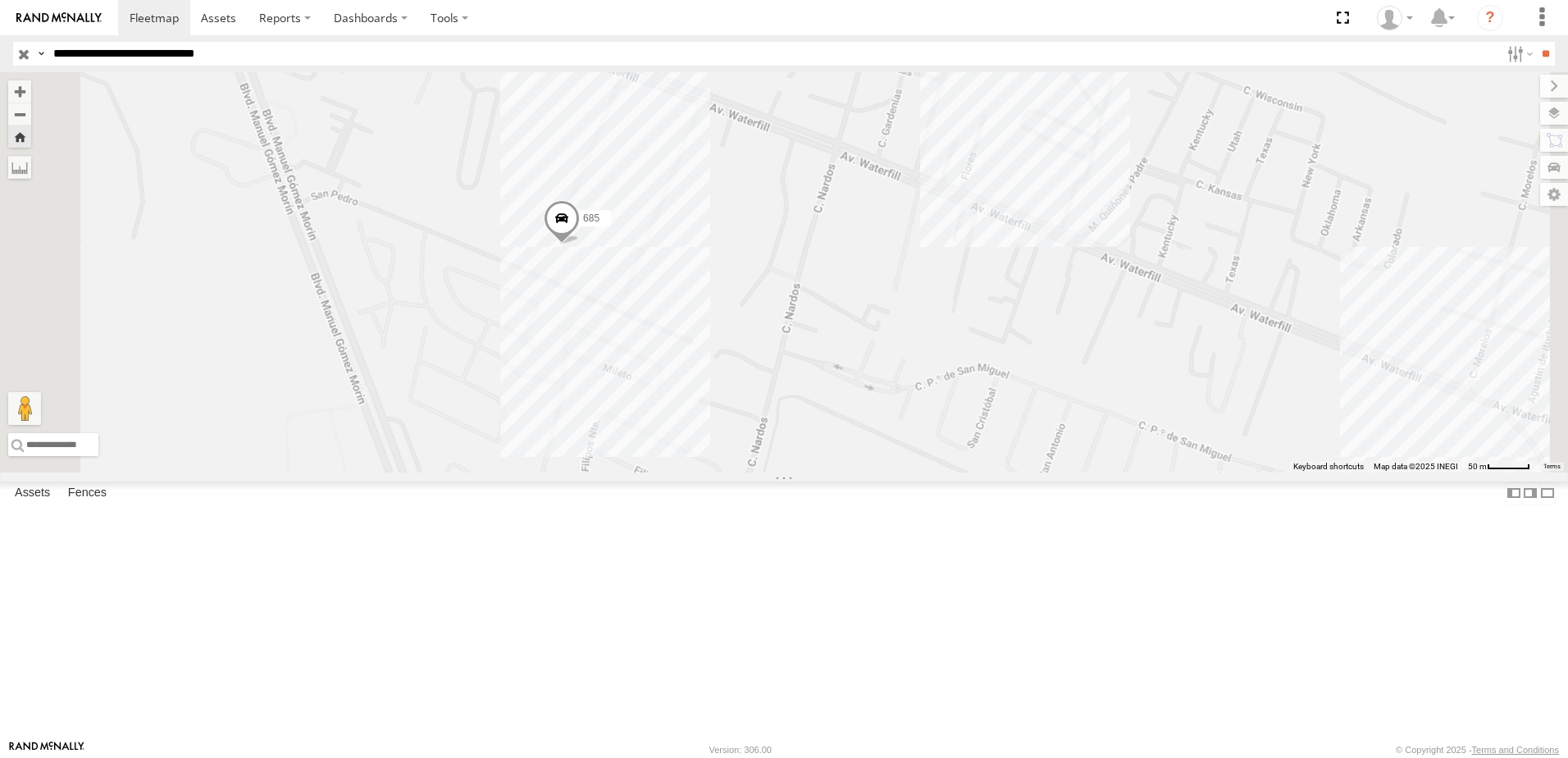
drag, startPoint x: 924, startPoint y: 418, endPoint x: 1026, endPoint y: 530, distance: 151.5
click at [941, 439] on div "685" at bounding box center [784, 272] width 1568 height 400
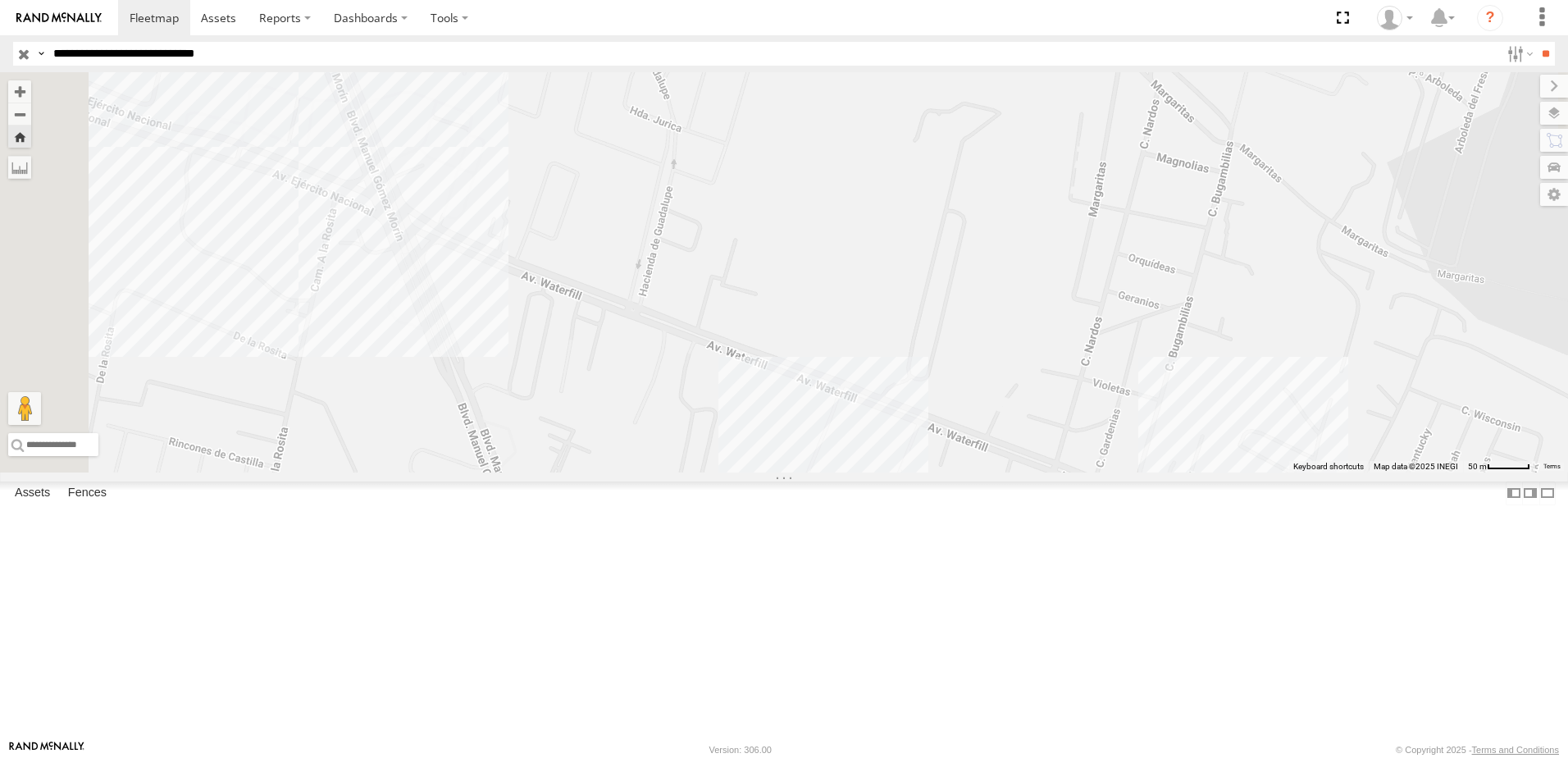
click at [334, 42] on input "**********" at bounding box center [773, 53] width 1454 height 24
type input "**********"
click at [1536, 41] on input "**" at bounding box center [1545, 53] width 19 height 24
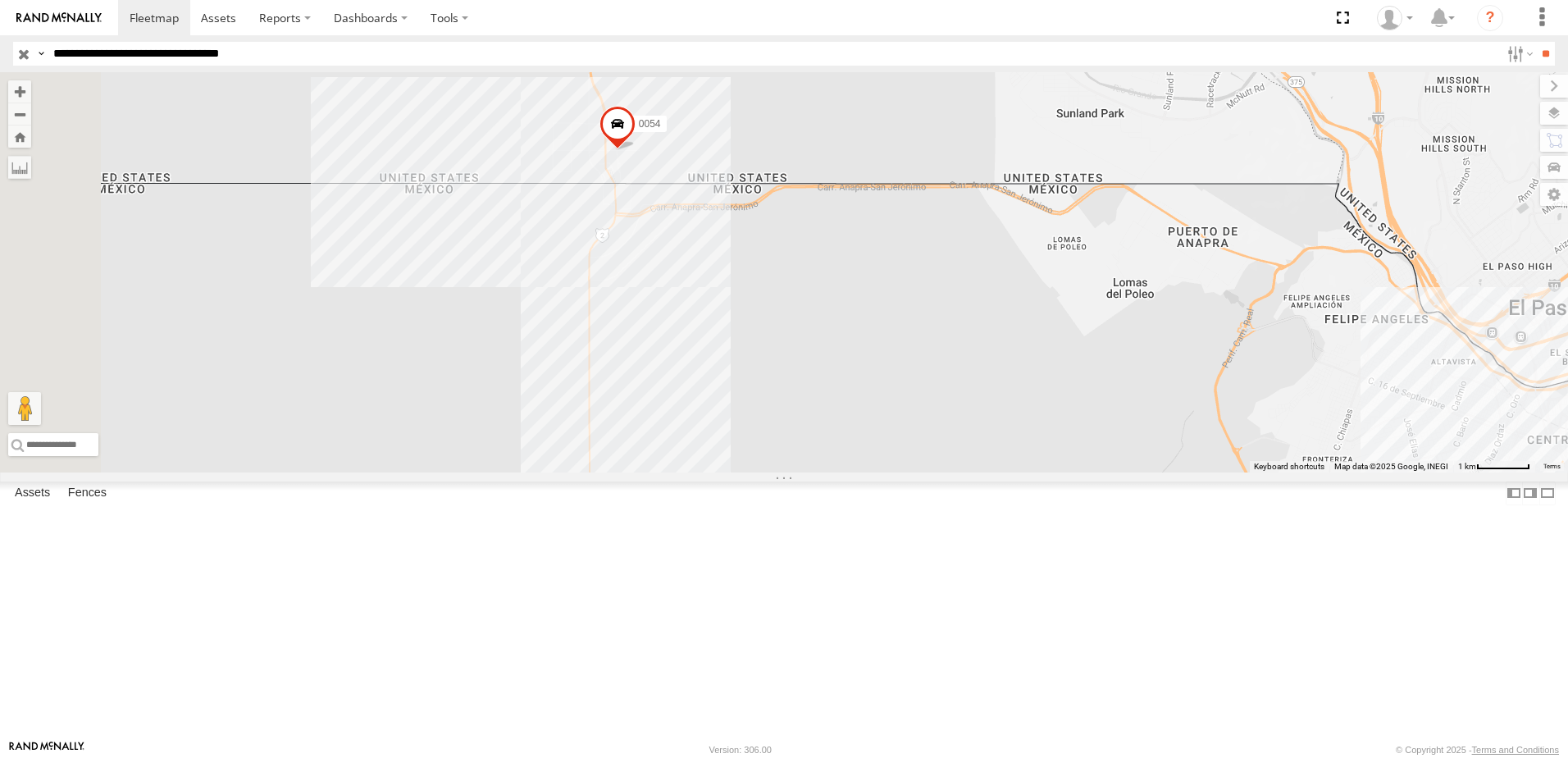
drag, startPoint x: 892, startPoint y: 341, endPoint x: 912, endPoint y: 374, distance: 38.6
click at [912, 374] on div "685 0054" at bounding box center [784, 272] width 1568 height 400
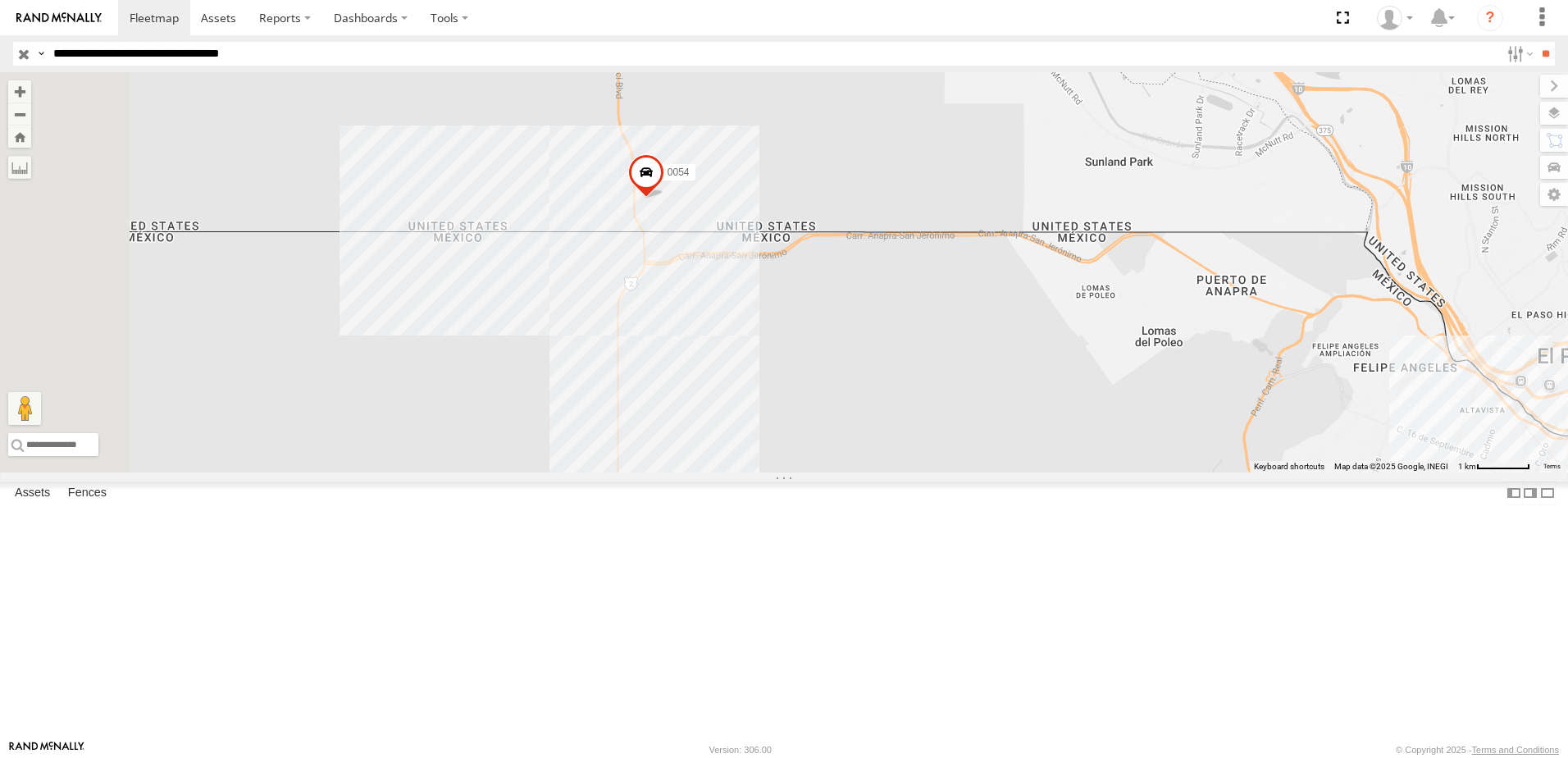
click at [1136, 472] on div "685 0054" at bounding box center [784, 272] width 1568 height 400
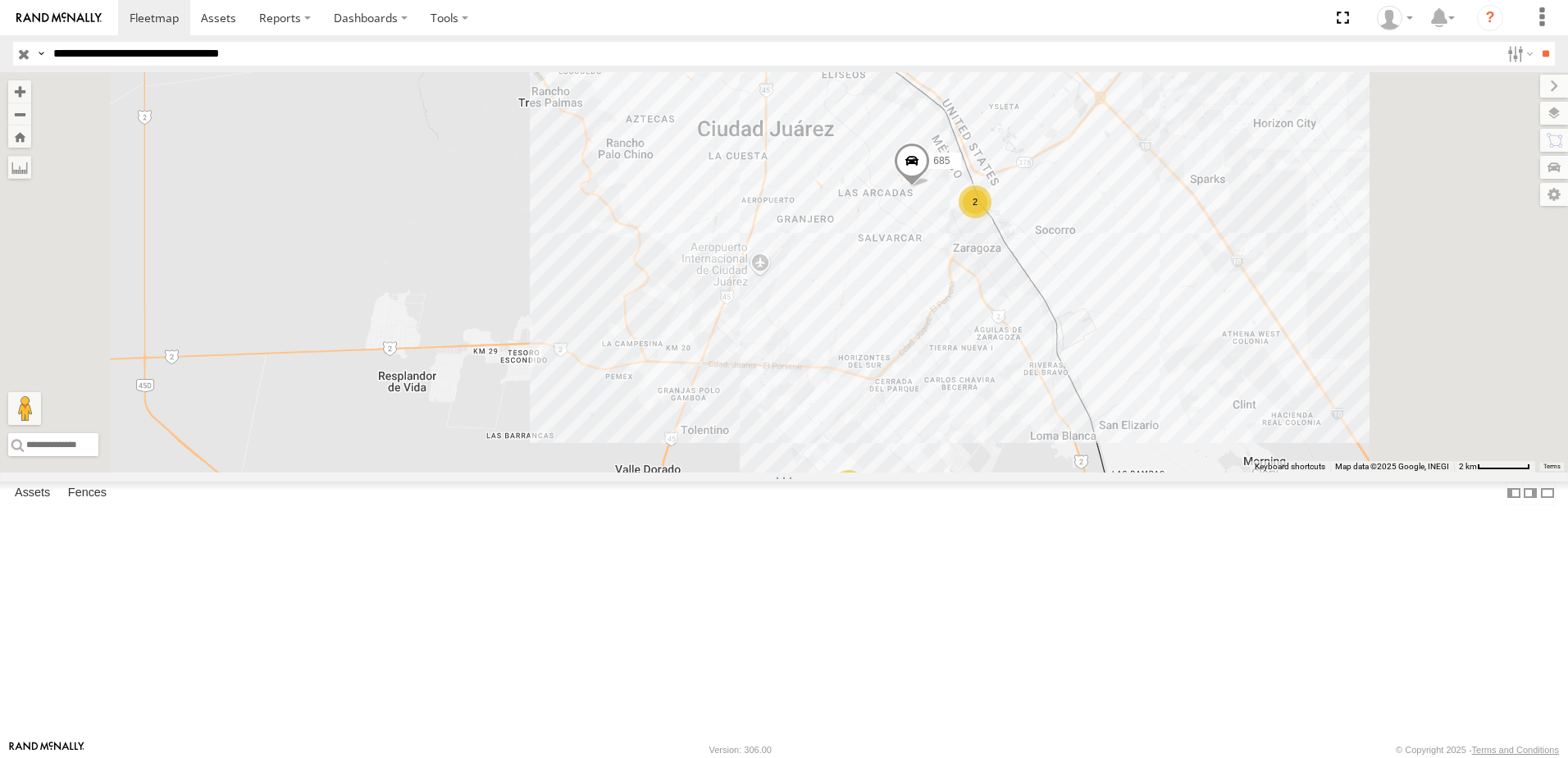
drag, startPoint x: 816, startPoint y: 327, endPoint x: 834, endPoint y: 343, distance: 24.1
click at [817, 329] on div "0054 685 2 4" at bounding box center [784, 272] width 1568 height 400
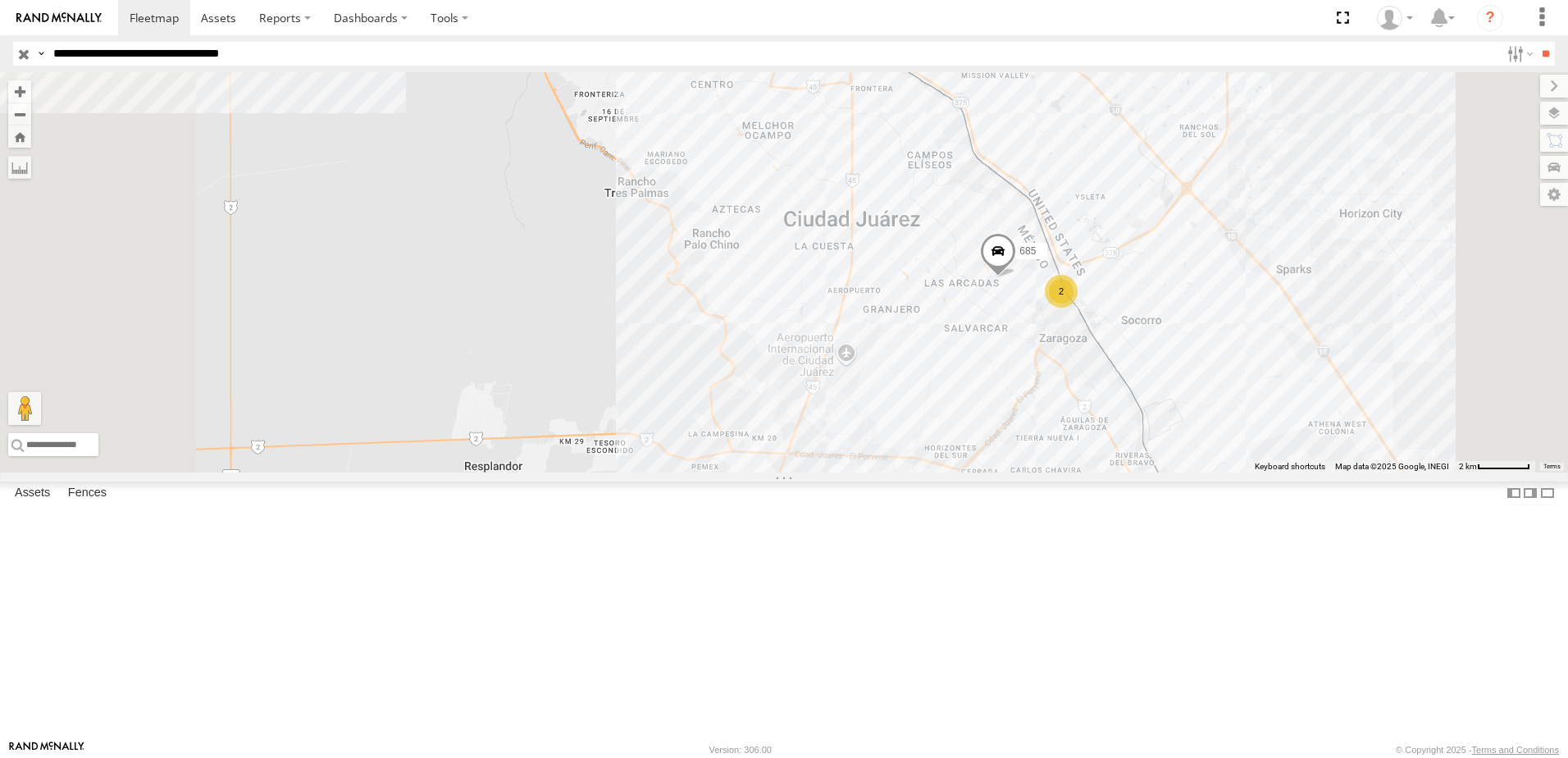
drag, startPoint x: 886, startPoint y: 298, endPoint x: 898, endPoint y: 362, distance: 65.1
click at [898, 361] on div "0054 685 2 4" at bounding box center [784, 272] width 1568 height 400
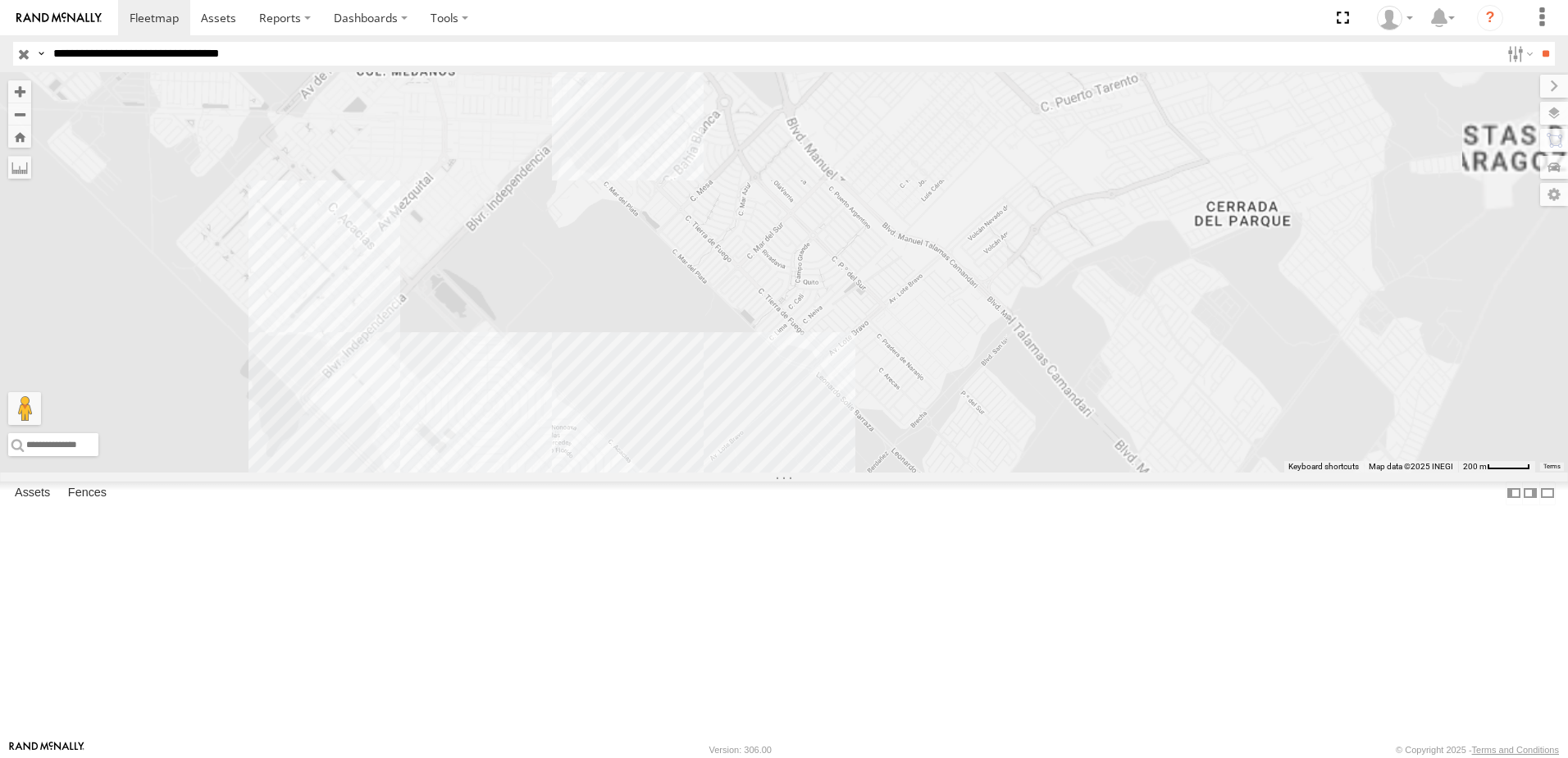
drag, startPoint x: 863, startPoint y: 647, endPoint x: 861, endPoint y: 525, distance: 122.0
click at [861, 472] on div "[CREDIT_CARD_NUMBER]" at bounding box center [784, 272] width 1568 height 400
